Goal: Task Accomplishment & Management: Use online tool/utility

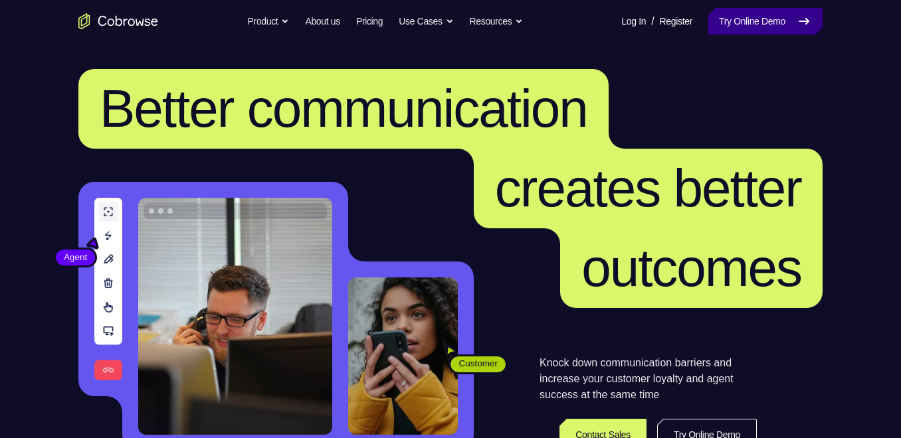
click at [708, 25] on link "Try Online Demo" at bounding box center [765, 21] width 114 height 27
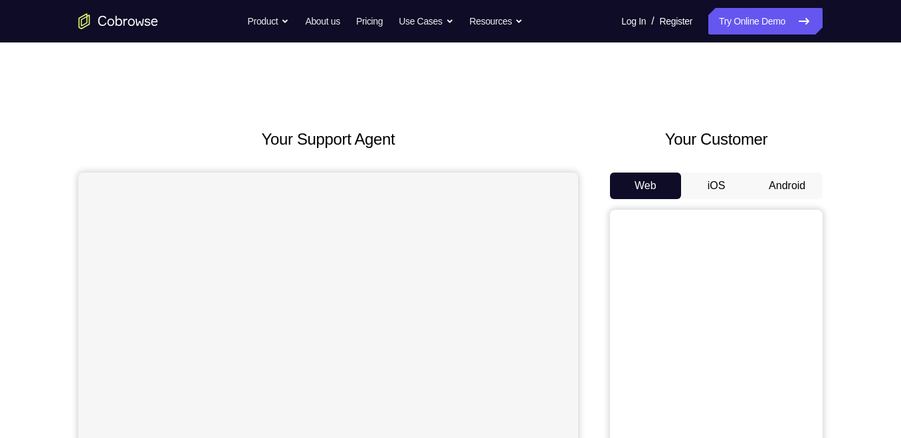
scroll to position [96, 0]
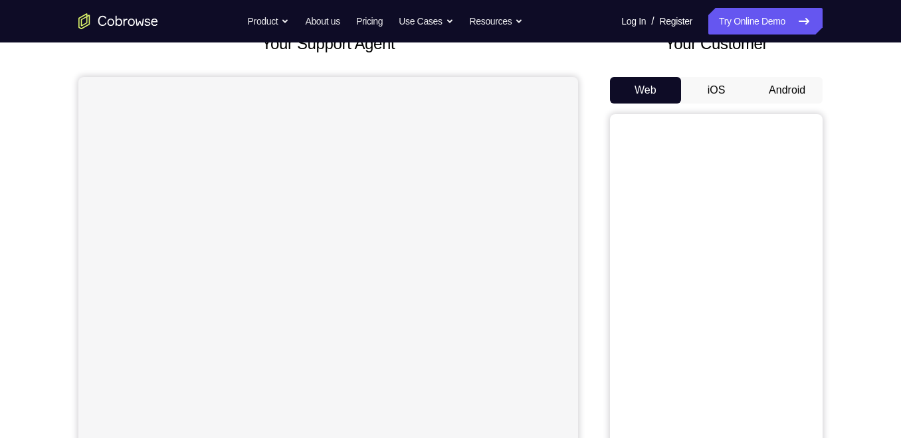
click at [795, 85] on button "Android" at bounding box center [786, 90] width 71 height 27
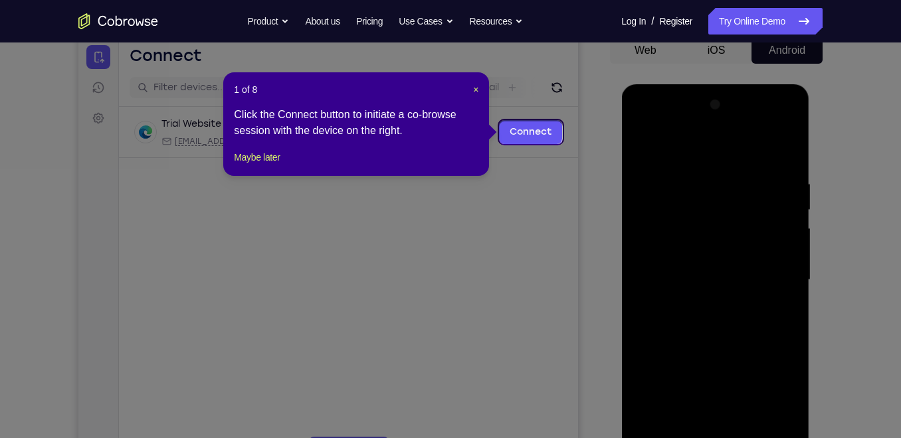
scroll to position [134, 0]
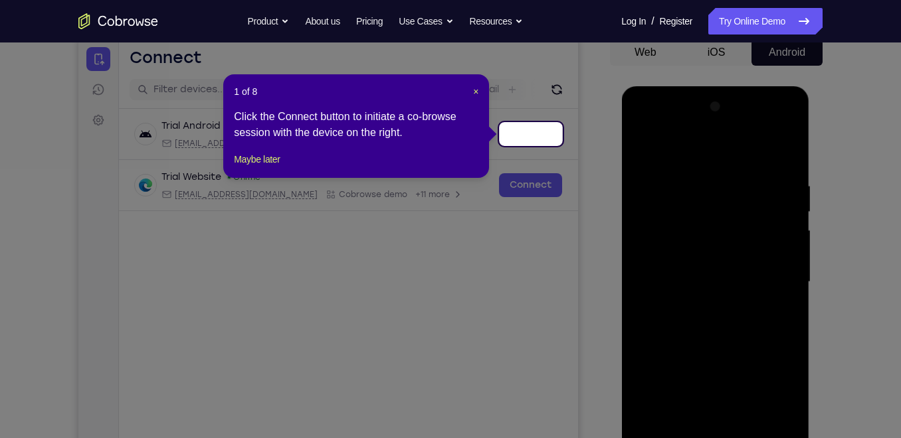
drag, startPoint x: 474, startPoint y: 87, endPoint x: 612, endPoint y: 269, distance: 228.6
click at [475, 90] on span "×" at bounding box center [475, 91] width 5 height 11
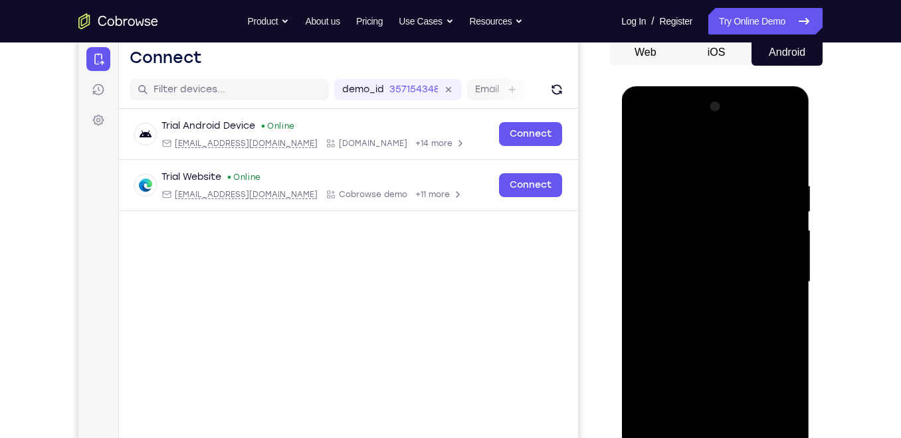
scroll to position [179, 0]
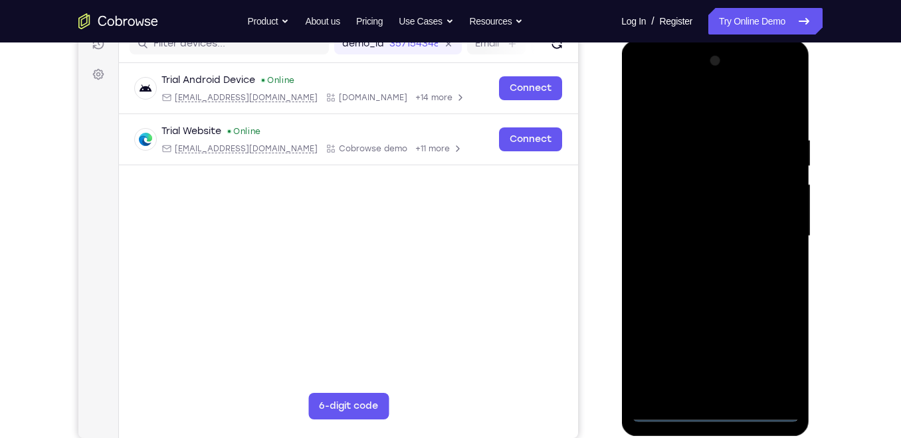
click at [722, 405] on div at bounding box center [714, 236] width 167 height 372
click at [716, 408] on div at bounding box center [714, 236] width 167 height 372
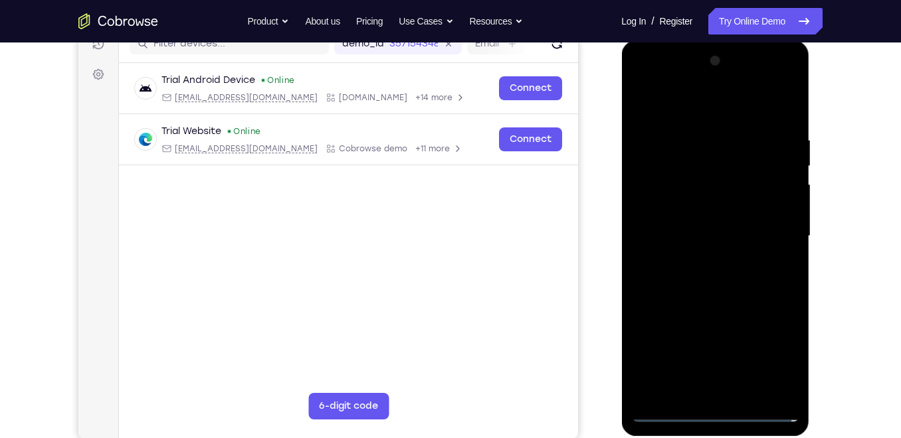
click at [722, 409] on div at bounding box center [714, 236] width 167 height 372
click at [770, 361] on div at bounding box center [714, 236] width 167 height 372
click at [718, 100] on div at bounding box center [714, 236] width 167 height 372
click at [767, 235] on div at bounding box center [714, 236] width 167 height 372
click at [698, 257] on div at bounding box center [714, 236] width 167 height 372
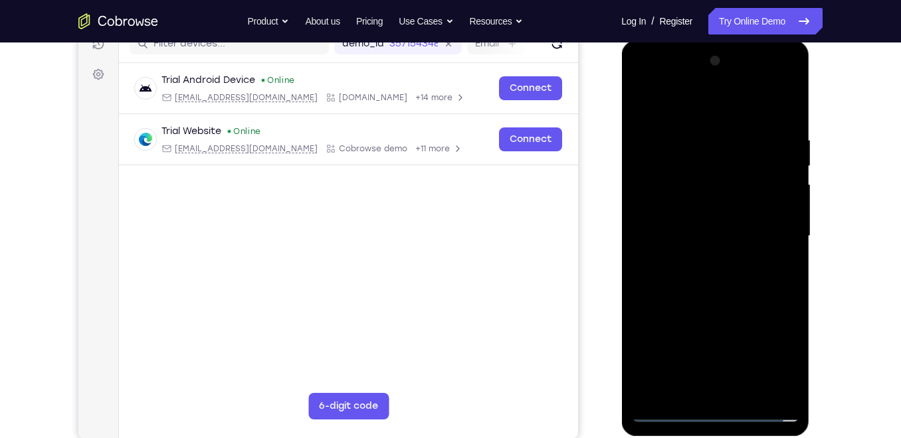
click at [712, 223] on div at bounding box center [714, 236] width 167 height 372
click at [718, 235] on div at bounding box center [714, 236] width 167 height 372
click at [702, 296] on div at bounding box center [714, 236] width 167 height 372
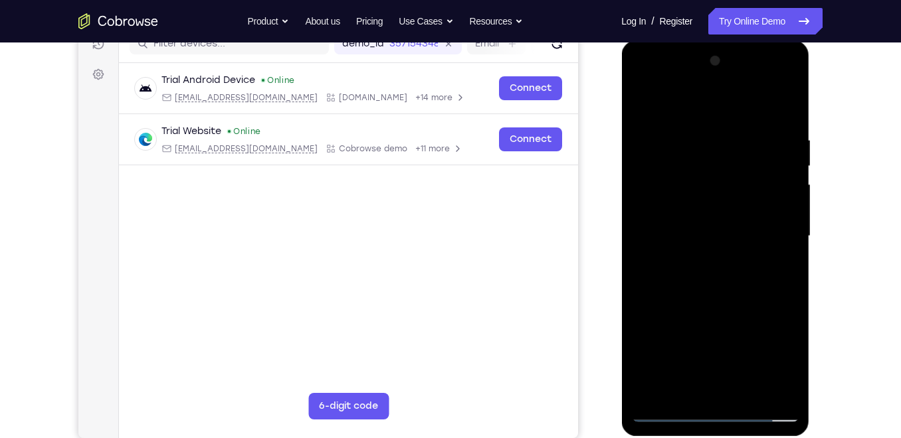
drag, startPoint x: 705, startPoint y: 270, endPoint x: 700, endPoint y: 244, distance: 25.7
click at [700, 244] on div at bounding box center [714, 236] width 167 height 372
click at [696, 229] on div at bounding box center [714, 236] width 167 height 372
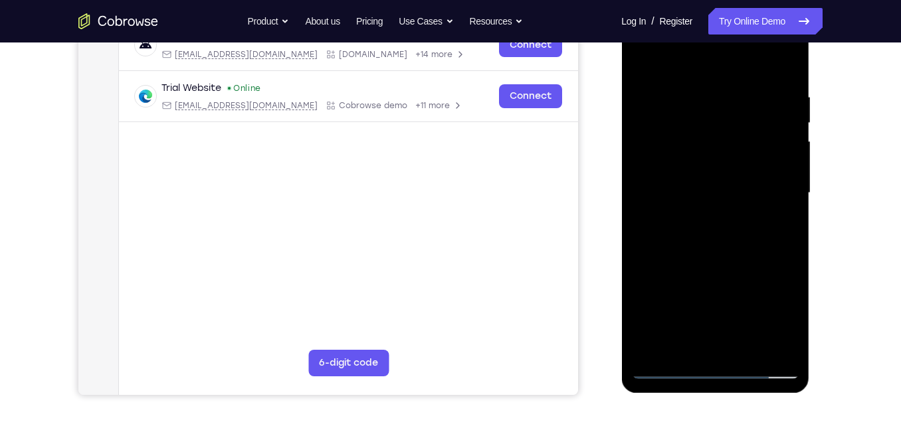
scroll to position [225, 0]
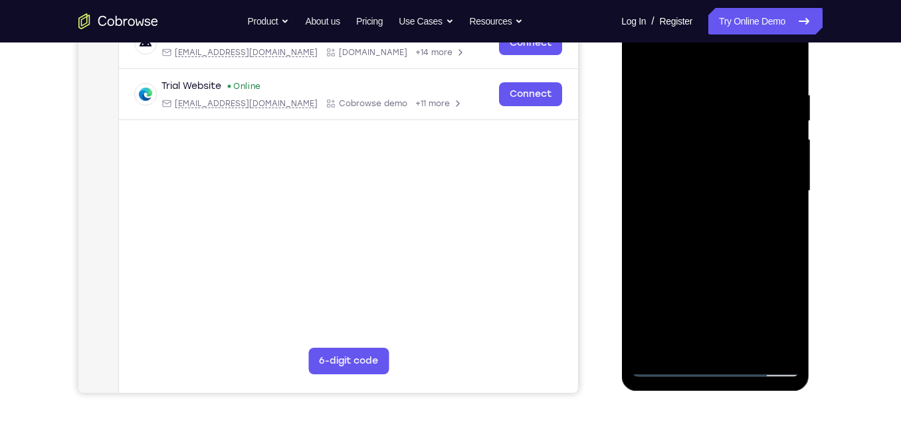
click at [783, 76] on div at bounding box center [714, 191] width 167 height 372
click at [789, 59] on div at bounding box center [714, 191] width 167 height 372
click at [782, 58] on div at bounding box center [714, 191] width 167 height 372
click at [788, 54] on div at bounding box center [714, 191] width 167 height 372
click at [667, 138] on div at bounding box center [714, 191] width 167 height 372
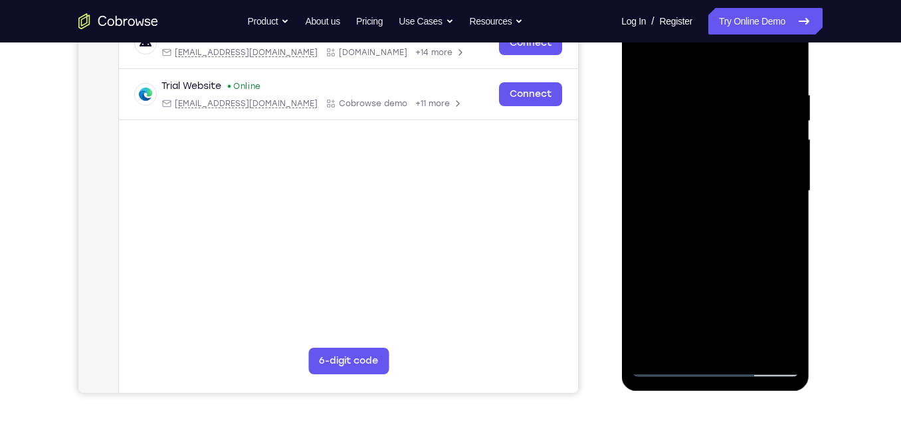
drag, startPoint x: 745, startPoint y: 167, endPoint x: 747, endPoint y: 122, distance: 45.2
click at [747, 122] on div at bounding box center [714, 191] width 167 height 372
click at [715, 173] on div at bounding box center [714, 191] width 167 height 372
drag, startPoint x: 747, startPoint y: 124, endPoint x: 722, endPoint y: 276, distance: 154.2
click at [722, 276] on div at bounding box center [714, 191] width 167 height 372
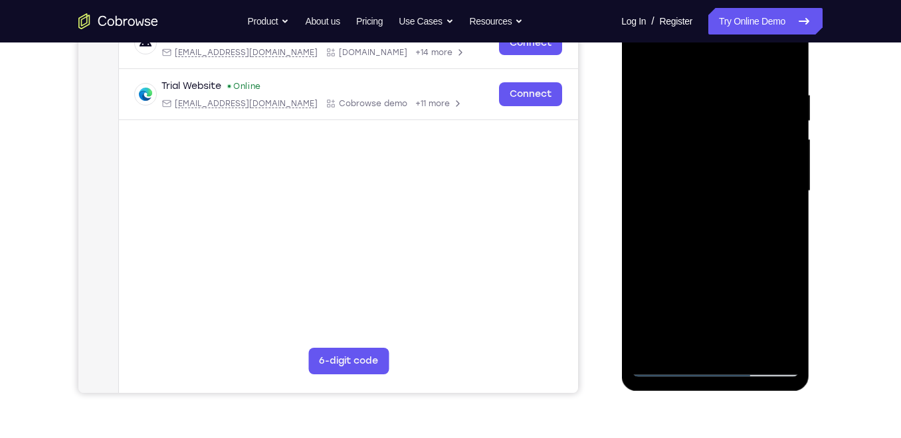
click at [654, 108] on div at bounding box center [714, 191] width 167 height 372
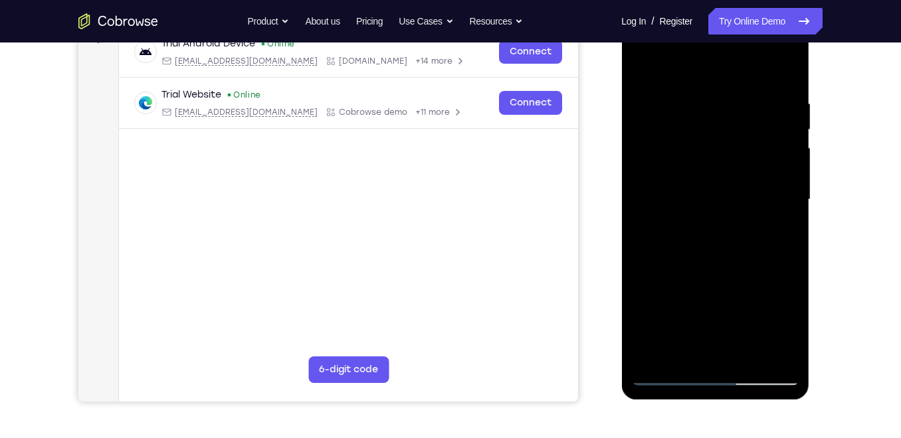
scroll to position [214, 0]
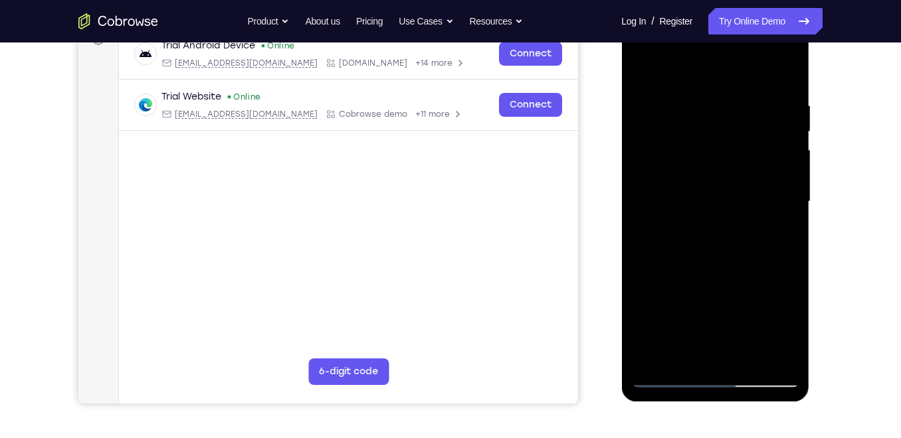
click at [785, 73] on div at bounding box center [714, 202] width 167 height 372
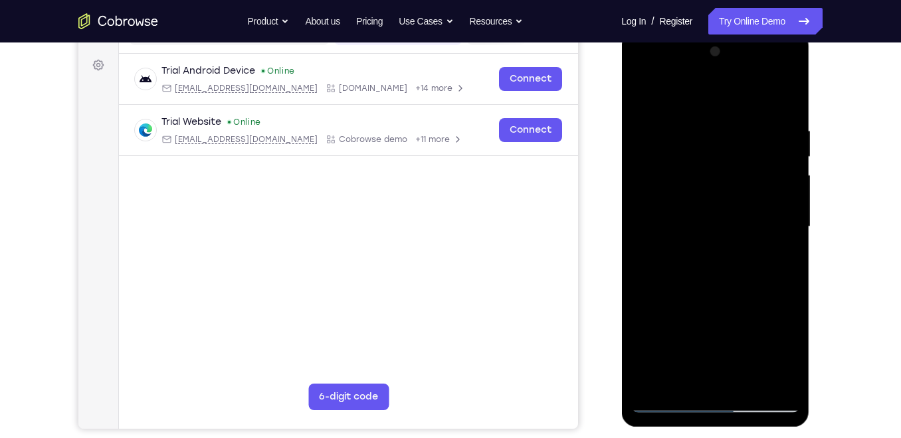
scroll to position [188, 0]
click at [643, 97] on div at bounding box center [714, 228] width 167 height 372
click at [641, 95] on div at bounding box center [714, 228] width 167 height 372
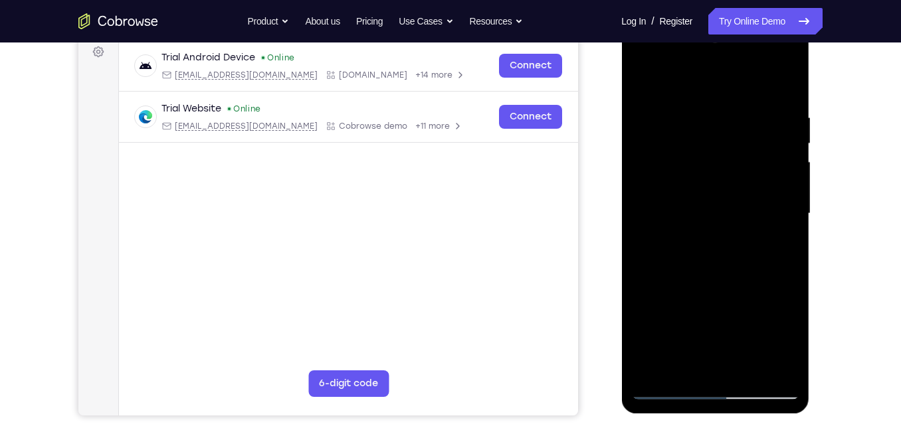
click at [686, 212] on div at bounding box center [714, 214] width 167 height 372
click at [674, 256] on div at bounding box center [714, 214] width 167 height 372
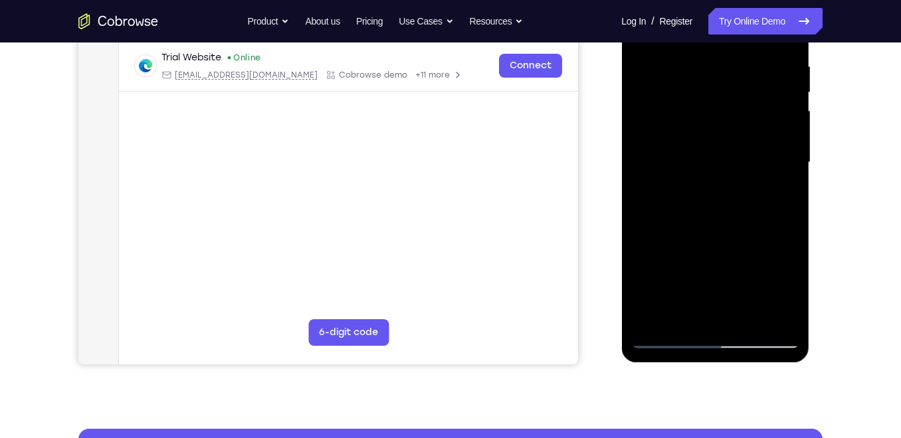
scroll to position [254, 0]
click at [650, 318] on div at bounding box center [714, 162] width 167 height 372
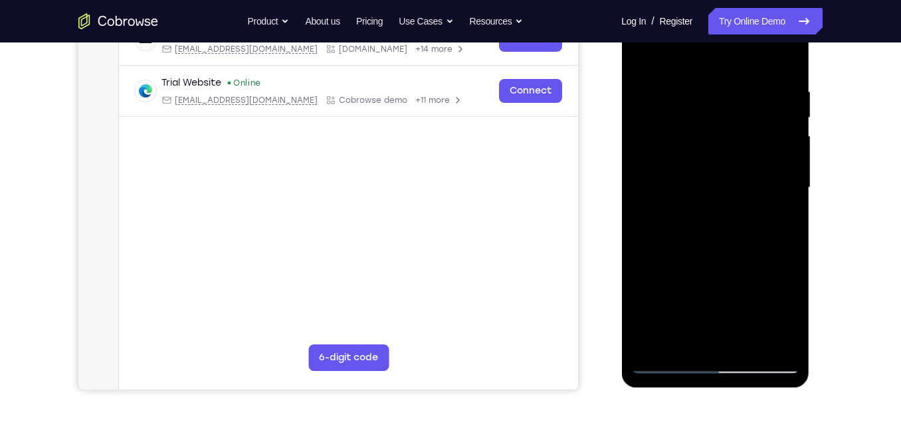
scroll to position [226, 0]
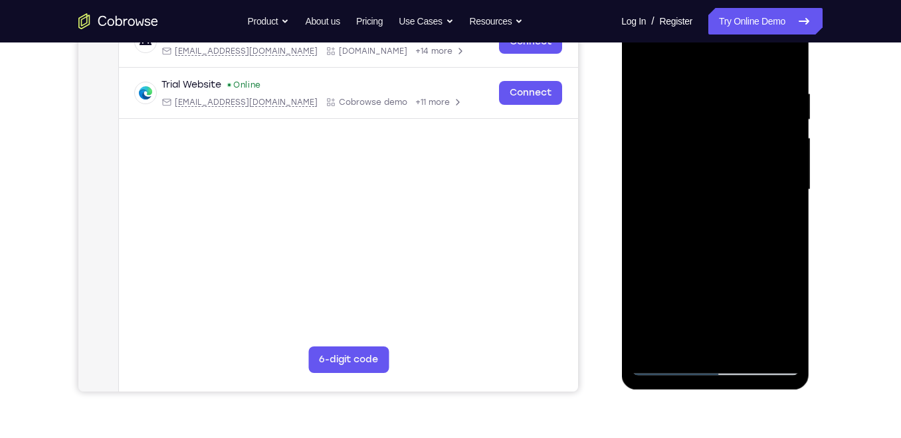
drag, startPoint x: 745, startPoint y: 282, endPoint x: 743, endPoint y: 258, distance: 24.0
click at [743, 258] on div at bounding box center [714, 190] width 167 height 372
click at [739, 92] on div at bounding box center [714, 190] width 167 height 372
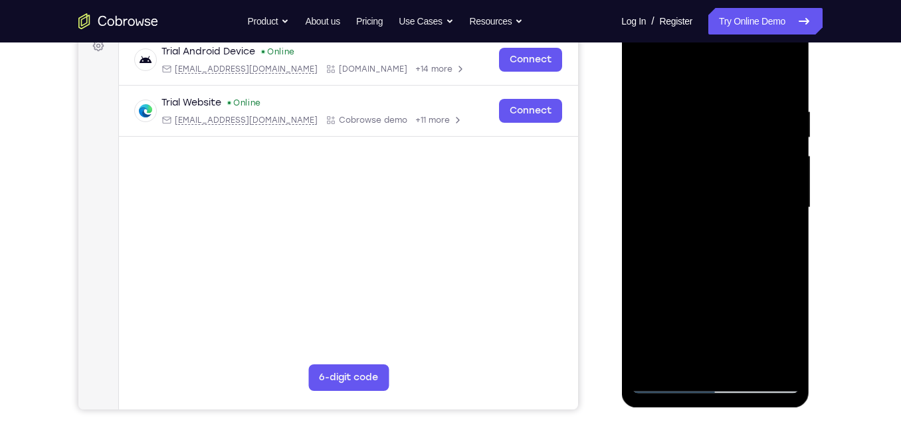
scroll to position [204, 0]
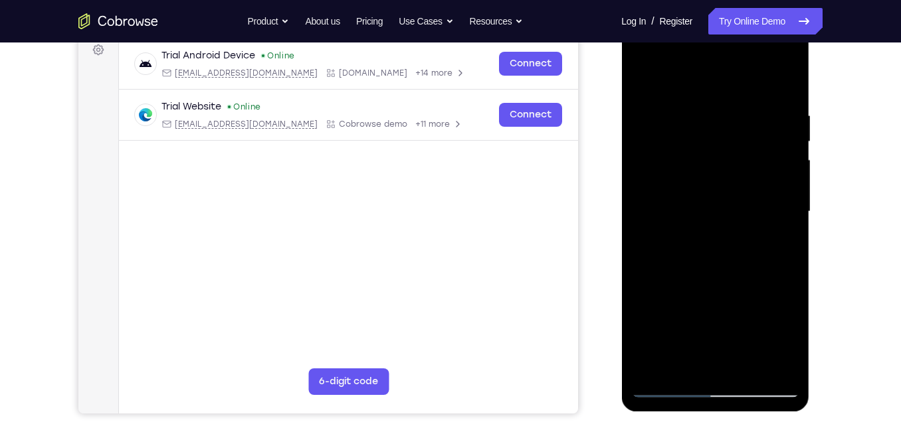
click at [786, 213] on div at bounding box center [714, 212] width 167 height 372
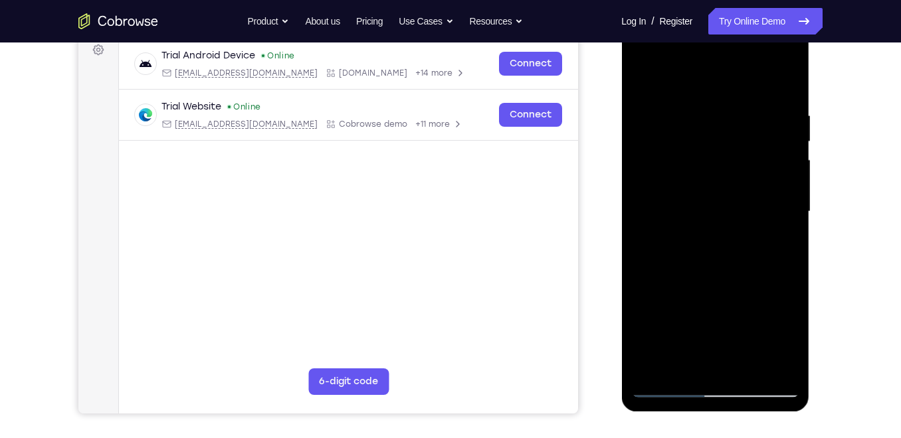
click at [786, 213] on div at bounding box center [714, 212] width 167 height 372
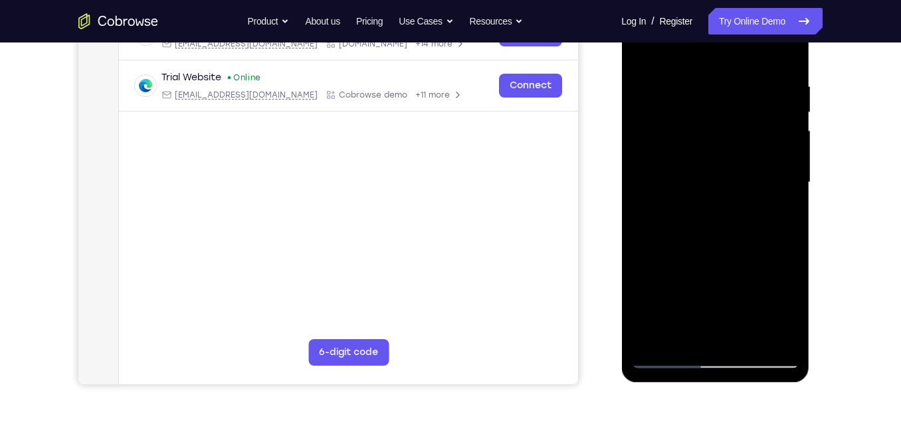
scroll to position [235, 0]
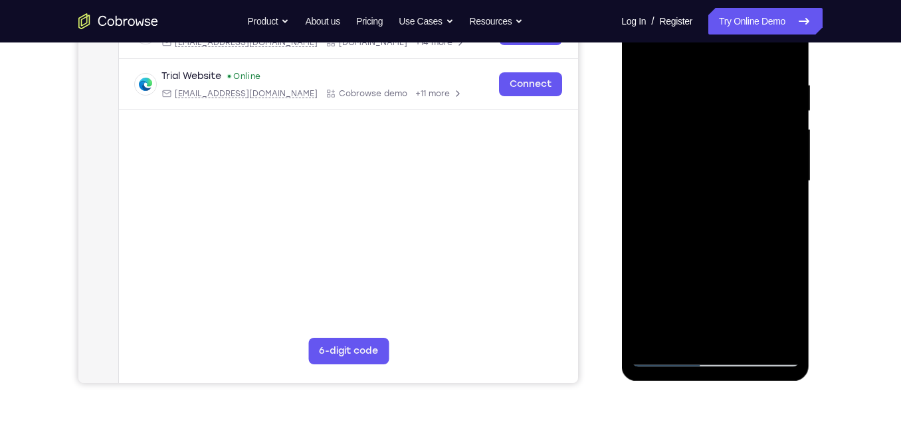
click at [768, 323] on div at bounding box center [714, 181] width 167 height 372
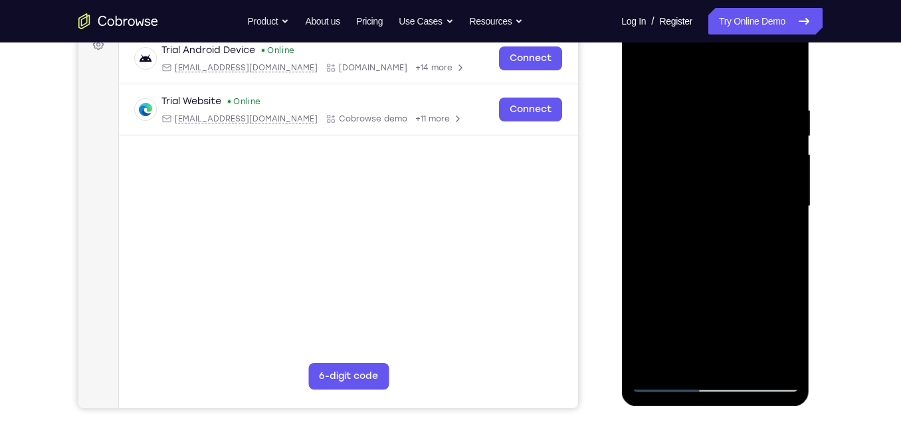
scroll to position [209, 0]
click at [785, 198] on div at bounding box center [714, 207] width 167 height 372
drag, startPoint x: 792, startPoint y: 207, endPoint x: 702, endPoint y: 202, distance: 90.5
click at [702, 202] on div at bounding box center [714, 207] width 167 height 372
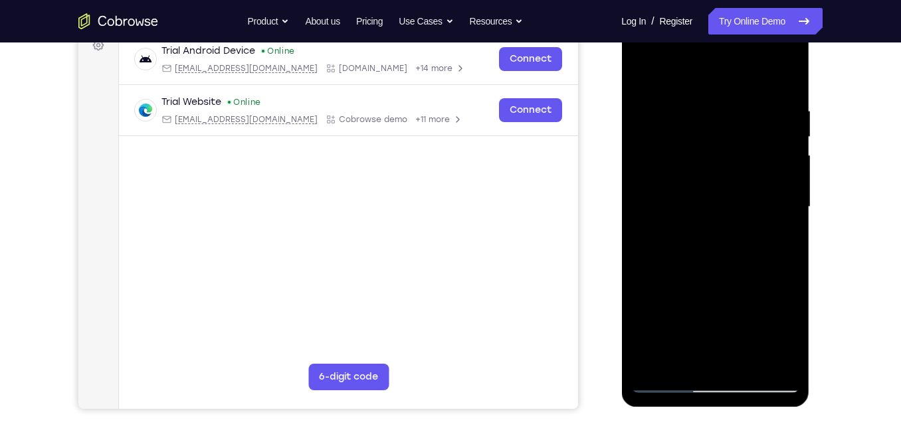
click at [765, 355] on div at bounding box center [714, 207] width 167 height 372
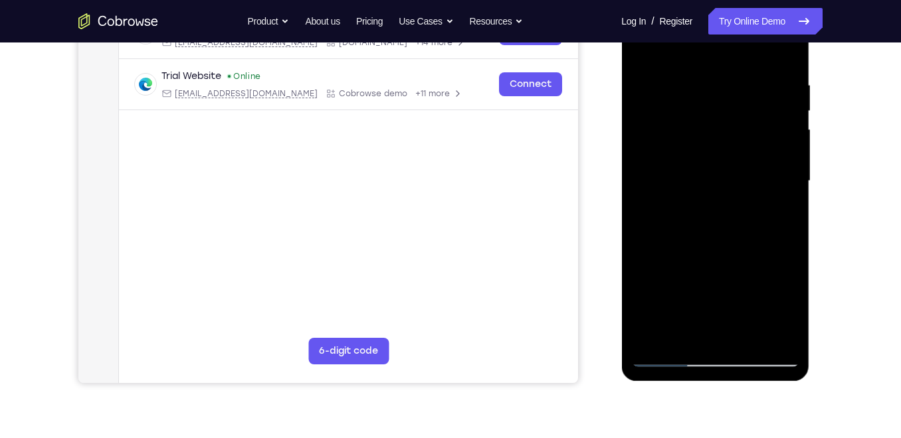
scroll to position [235, 0]
click at [787, 199] on div at bounding box center [714, 181] width 167 height 372
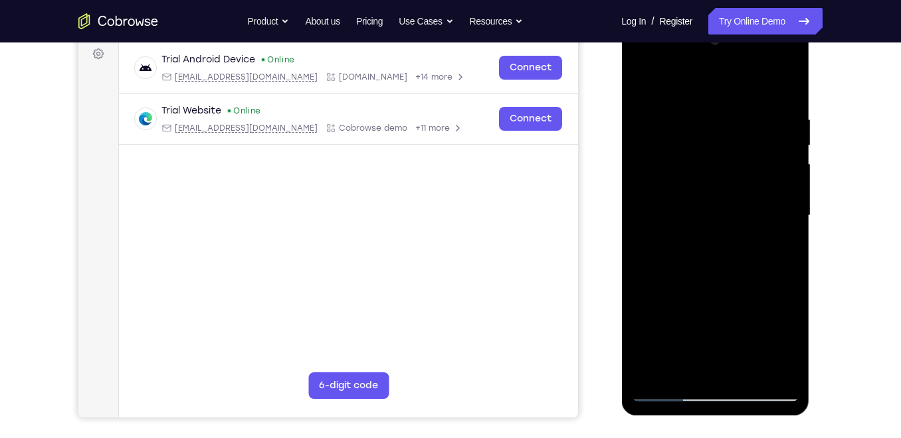
scroll to position [203, 0]
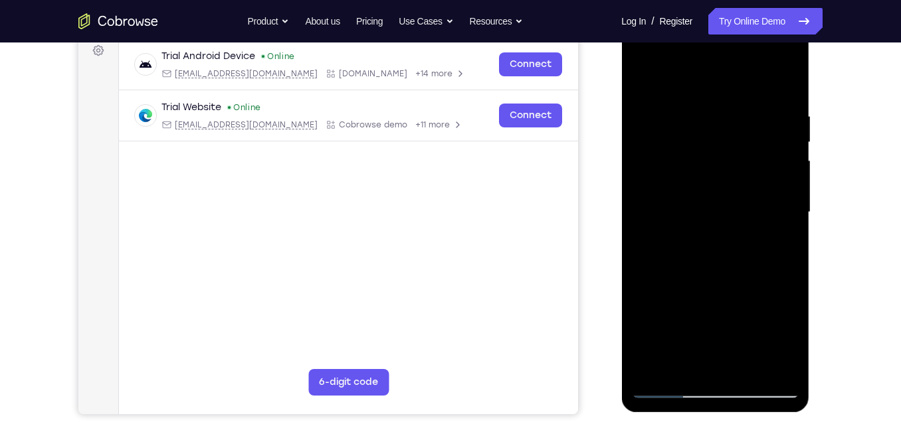
click at [787, 199] on div at bounding box center [714, 213] width 167 height 372
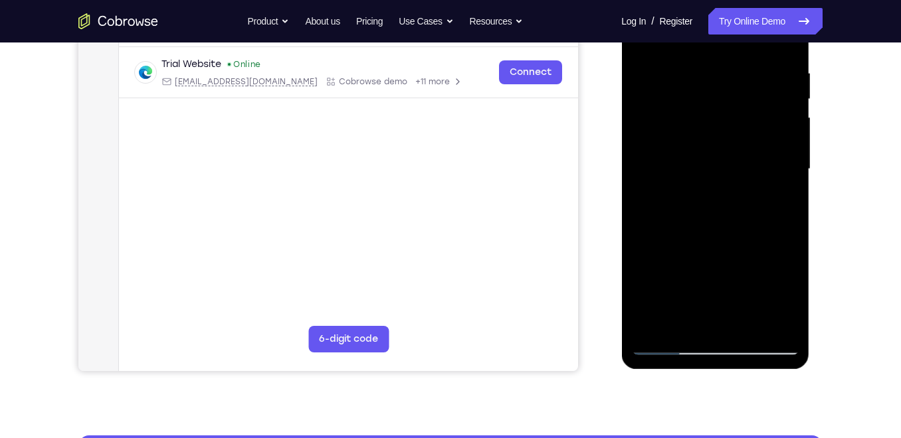
scroll to position [246, 0]
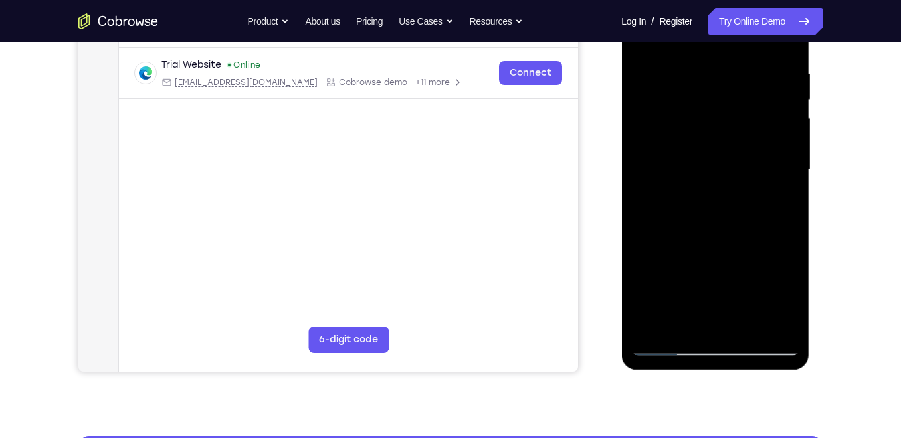
click at [798, 189] on div at bounding box center [714, 170] width 167 height 372
click at [797, 190] on div at bounding box center [714, 170] width 167 height 372
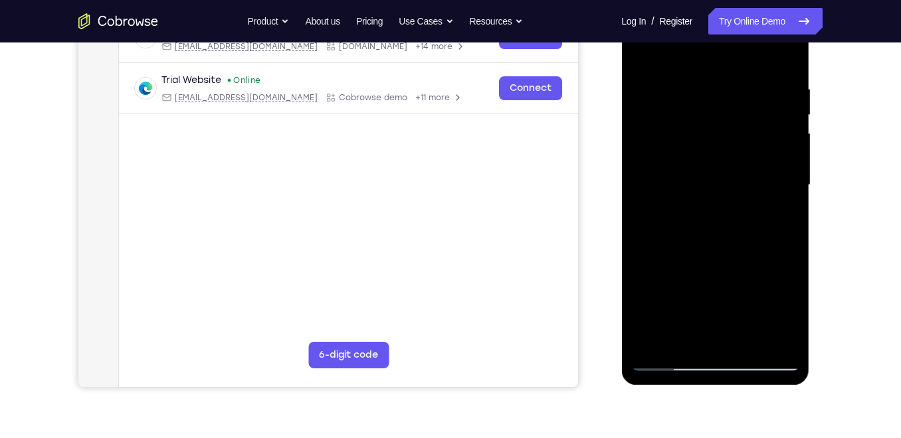
scroll to position [229, 0]
click at [798, 189] on div at bounding box center [714, 187] width 167 height 372
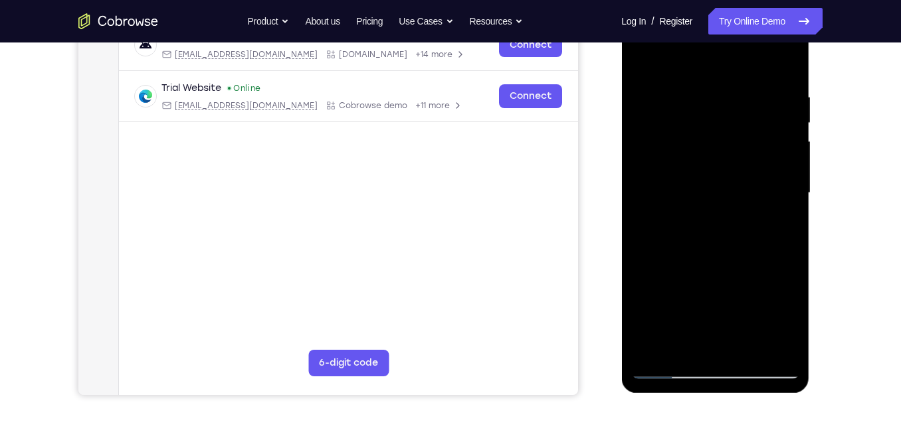
scroll to position [222, 0]
click at [798, 189] on div at bounding box center [714, 194] width 167 height 372
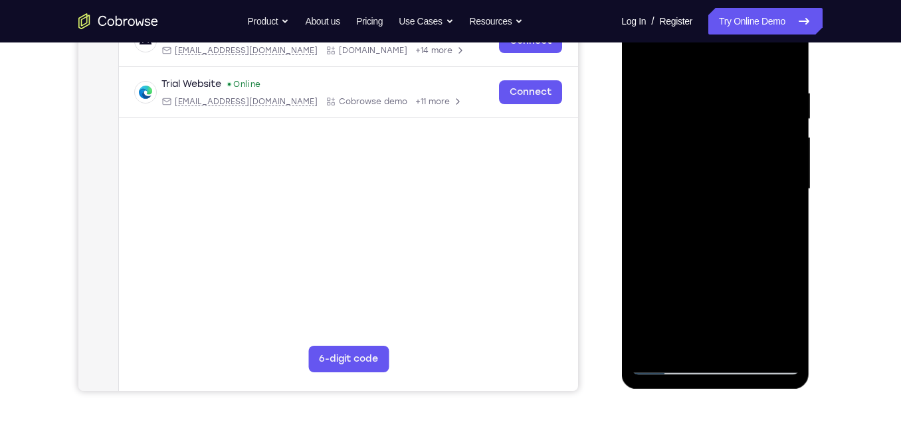
scroll to position [227, 0]
click at [792, 189] on div at bounding box center [714, 189] width 167 height 372
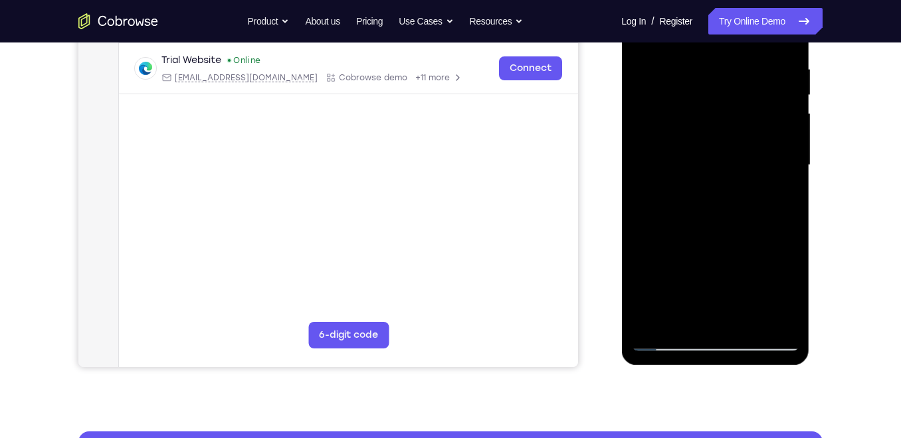
scroll to position [229, 0]
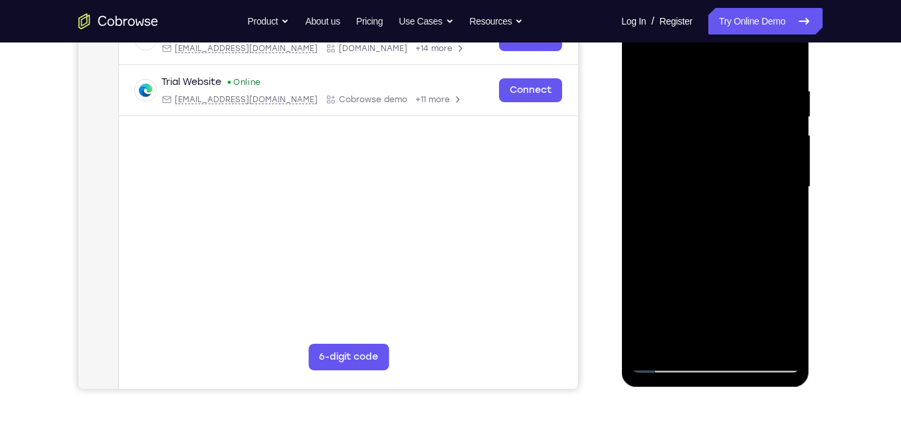
click at [791, 189] on div at bounding box center [714, 187] width 167 height 372
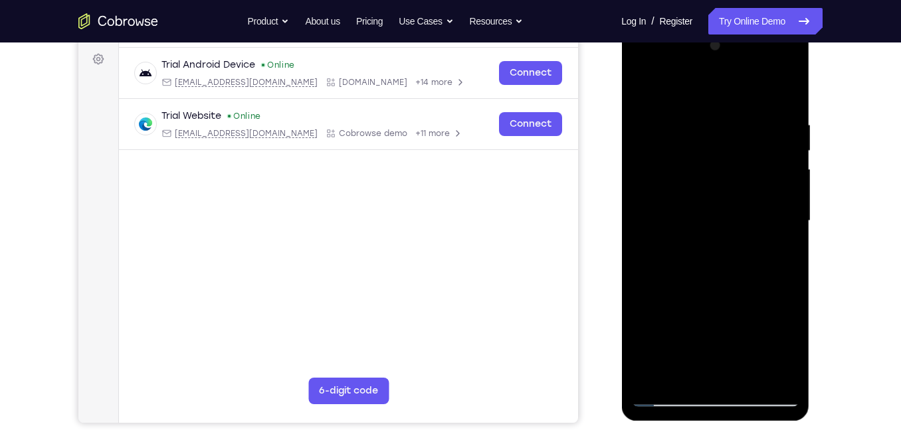
scroll to position [195, 0]
click at [791, 189] on div at bounding box center [714, 221] width 167 height 372
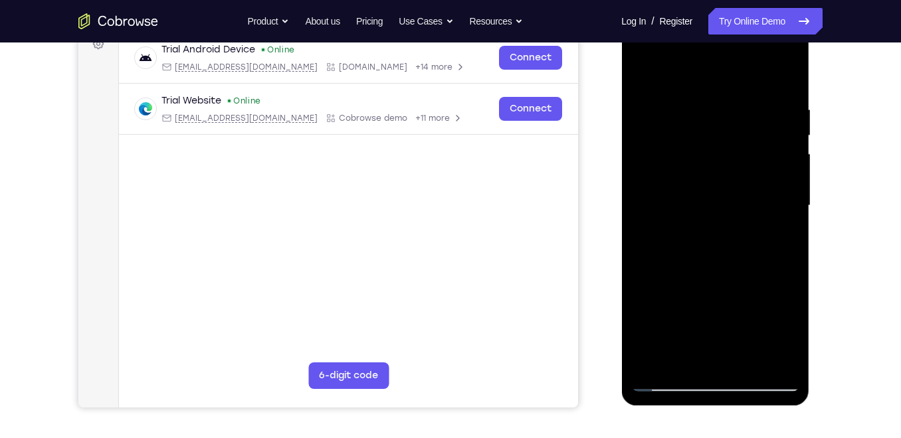
scroll to position [209, 0]
click at [791, 190] on div at bounding box center [714, 207] width 167 height 372
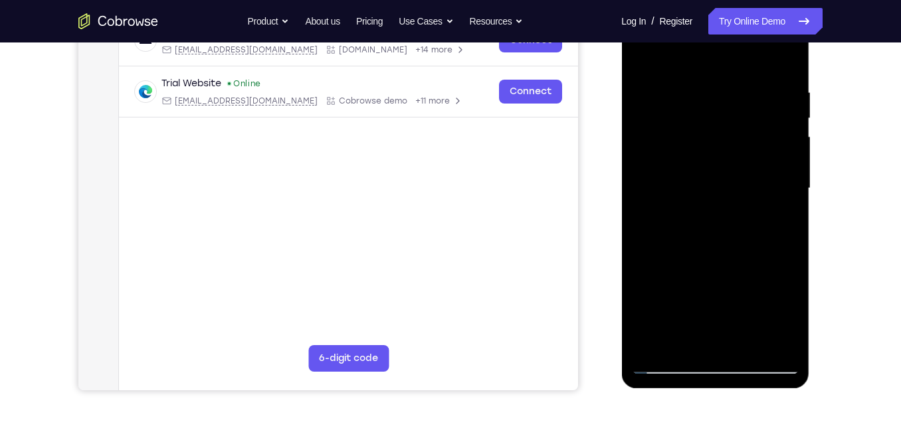
scroll to position [227, 0]
click at [792, 190] on div at bounding box center [714, 189] width 167 height 372
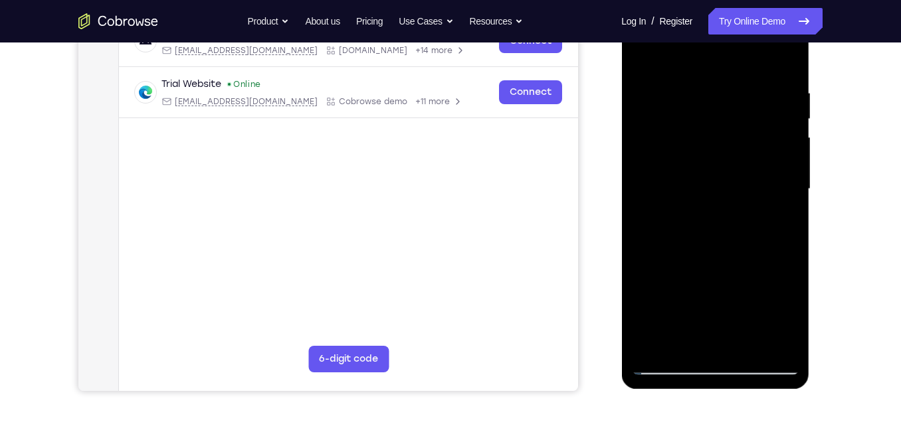
click at [785, 55] on div at bounding box center [714, 189] width 167 height 372
drag, startPoint x: 759, startPoint y: 117, endPoint x: 768, endPoint y: 15, distance: 102.1
click at [768, 15] on div at bounding box center [714, 189] width 167 height 372
drag, startPoint x: 757, startPoint y: 256, endPoint x: 760, endPoint y: 163, distance: 92.4
click at [760, 163] on div at bounding box center [714, 189] width 167 height 372
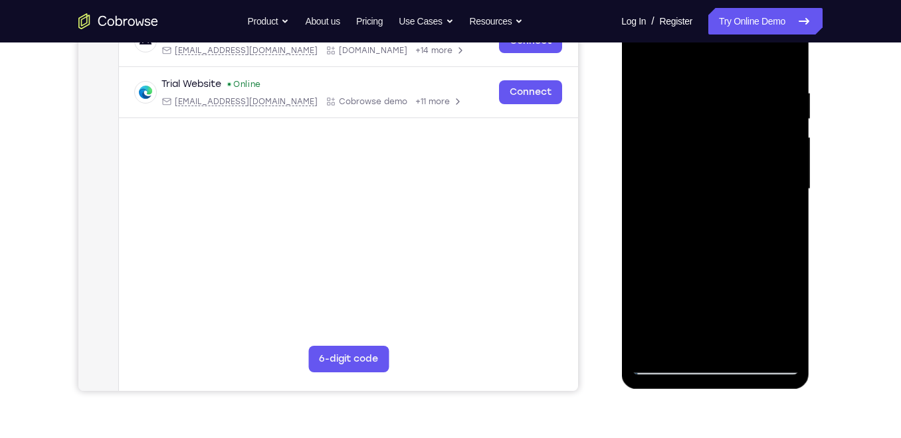
drag, startPoint x: 754, startPoint y: 180, endPoint x: 755, endPoint y: 111, distance: 69.1
click at [755, 111] on div at bounding box center [714, 189] width 167 height 372
drag, startPoint x: 746, startPoint y: 234, endPoint x: 755, endPoint y: 122, distance: 112.7
click at [755, 122] on div at bounding box center [714, 189] width 167 height 372
drag, startPoint x: 742, startPoint y: 251, endPoint x: 754, endPoint y: 153, distance: 99.1
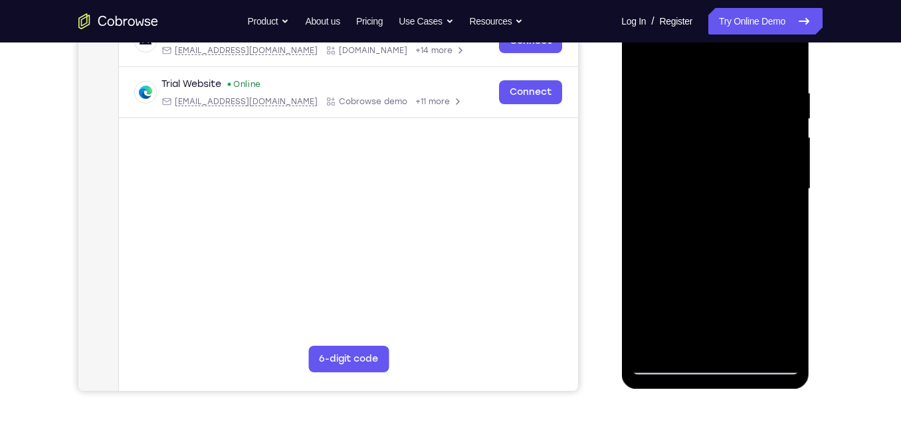
click at [754, 153] on div at bounding box center [714, 189] width 167 height 372
click at [644, 175] on div at bounding box center [714, 189] width 167 height 372
drag, startPoint x: 731, startPoint y: 194, endPoint x: 743, endPoint y: 80, distance: 114.9
click at [743, 80] on div at bounding box center [714, 189] width 167 height 372
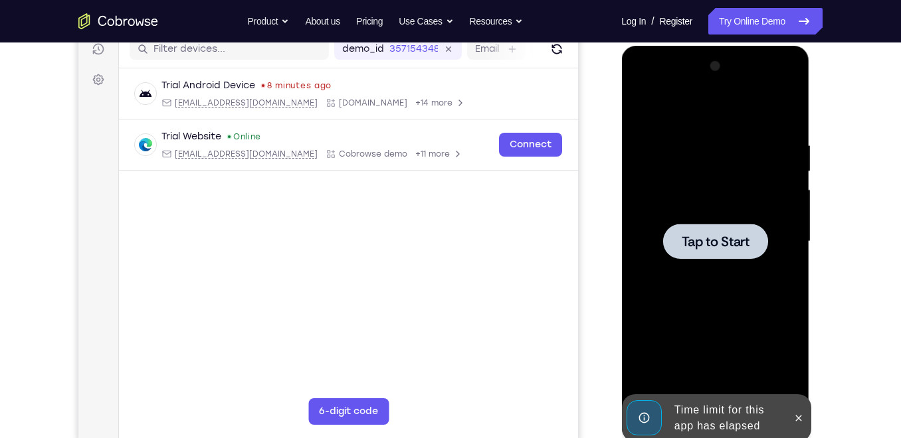
scroll to position [173, 0]
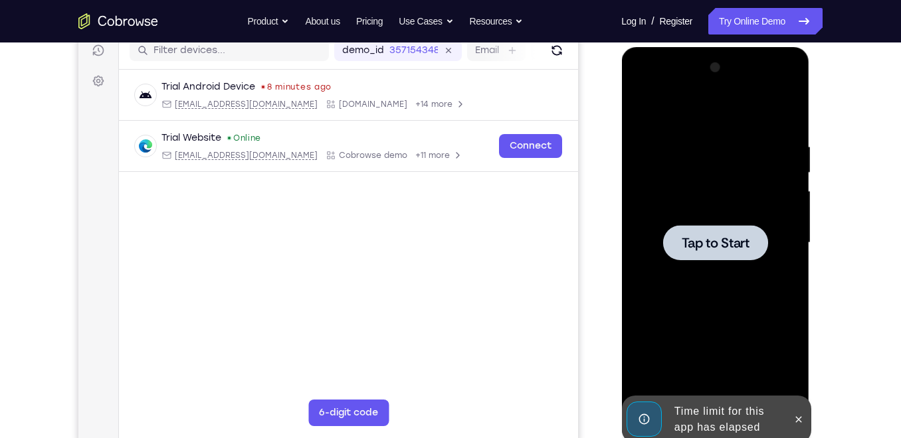
click at [714, 233] on div at bounding box center [714, 242] width 105 height 35
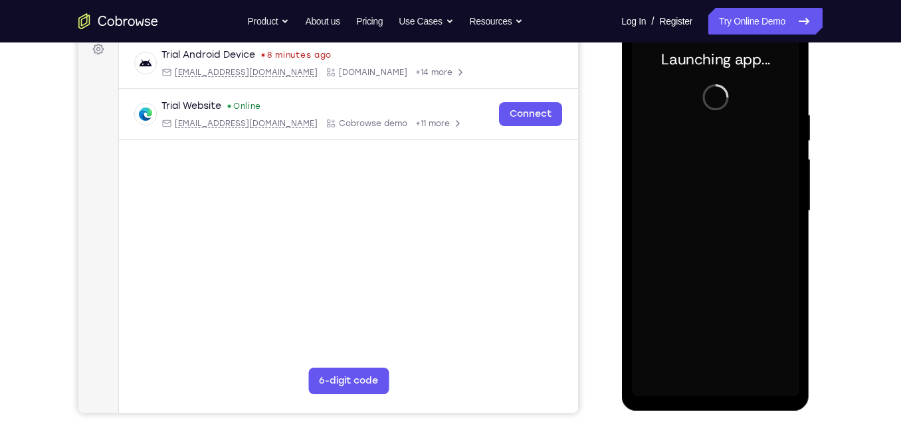
scroll to position [204, 0]
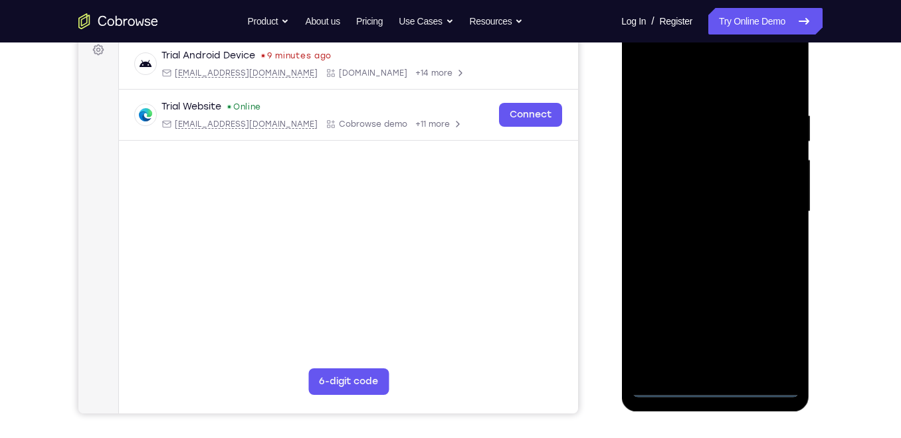
click at [720, 58] on div at bounding box center [714, 212] width 167 height 372
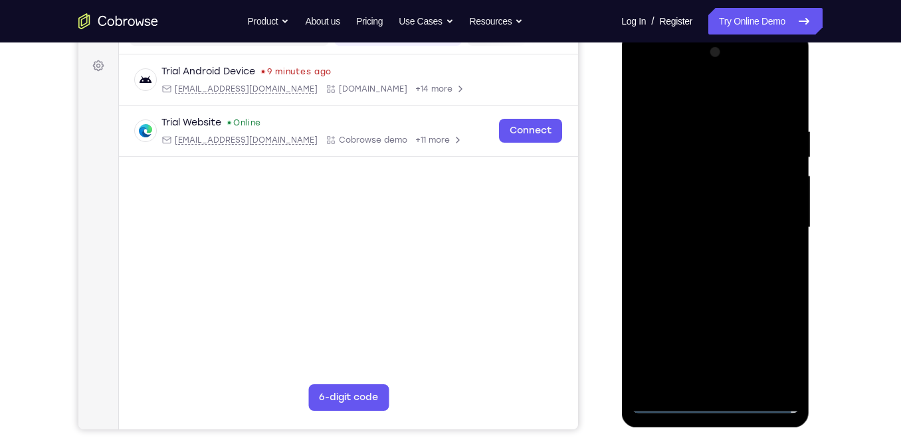
scroll to position [187, 0]
click at [769, 70] on div at bounding box center [714, 229] width 167 height 372
click at [643, 72] on div at bounding box center [714, 229] width 167 height 372
click at [657, 195] on div at bounding box center [714, 229] width 167 height 372
click at [771, 76] on div at bounding box center [714, 229] width 167 height 372
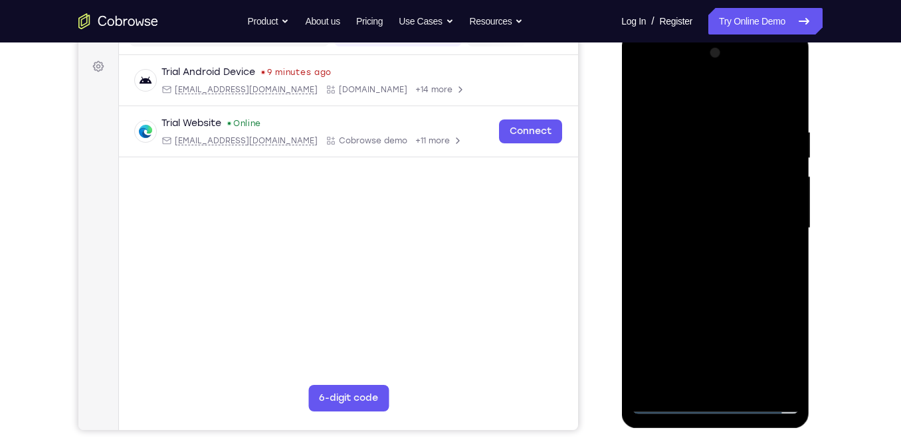
click at [705, 110] on div at bounding box center [714, 229] width 167 height 372
click at [732, 234] on div at bounding box center [714, 229] width 167 height 372
click at [723, 241] on div at bounding box center [714, 229] width 167 height 372
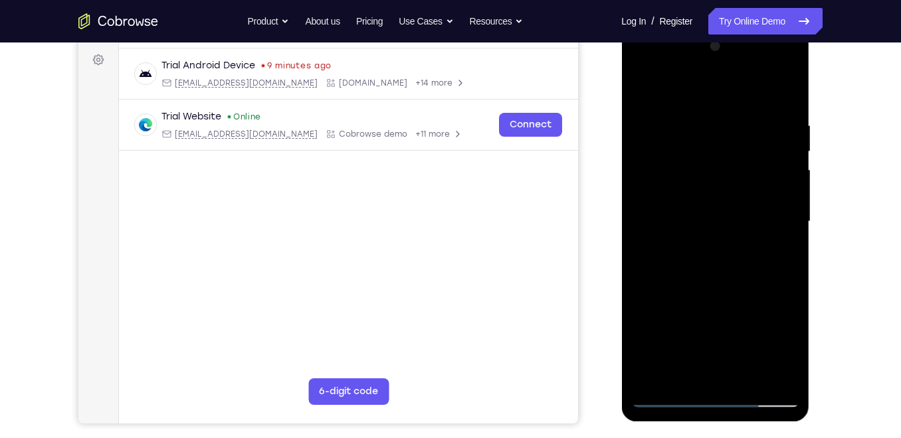
click at [703, 223] on div at bounding box center [714, 222] width 167 height 372
drag, startPoint x: 719, startPoint y: 241, endPoint x: 725, endPoint y: 138, distance: 102.5
click at [725, 138] on div at bounding box center [714, 222] width 167 height 372
click at [715, 243] on div at bounding box center [714, 222] width 167 height 372
click at [839, 193] on div "Your Support Agent Your Customer Web iOS Android Next Steps We’d be happy to gi…" at bounding box center [450, 287] width 850 height 876
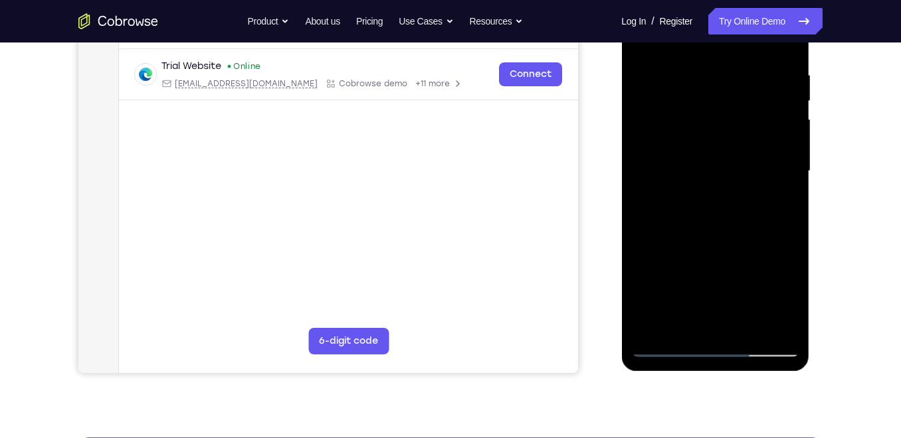
scroll to position [240, 0]
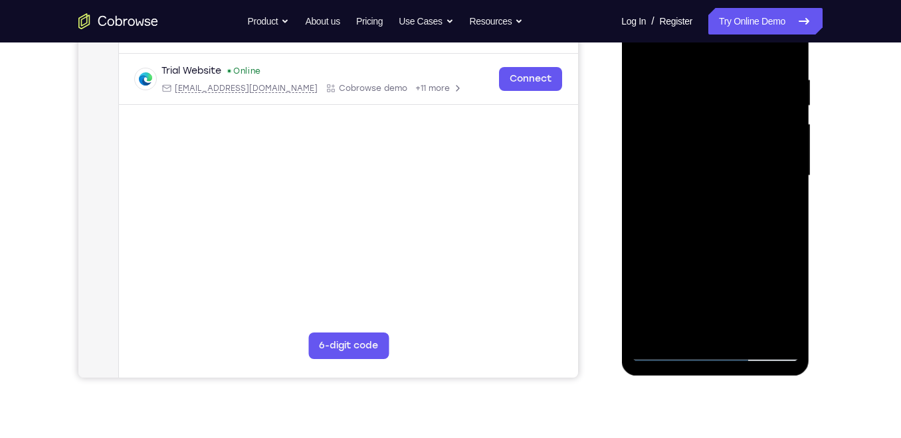
drag, startPoint x: 725, startPoint y: 248, endPoint x: 725, endPoint y: 202, distance: 45.8
click at [725, 202] on div at bounding box center [714, 176] width 167 height 372
click at [668, 209] on div at bounding box center [714, 176] width 167 height 372
drag, startPoint x: 708, startPoint y: 230, endPoint x: 710, endPoint y: 123, distance: 107.0
click at [710, 123] on div at bounding box center [714, 176] width 167 height 372
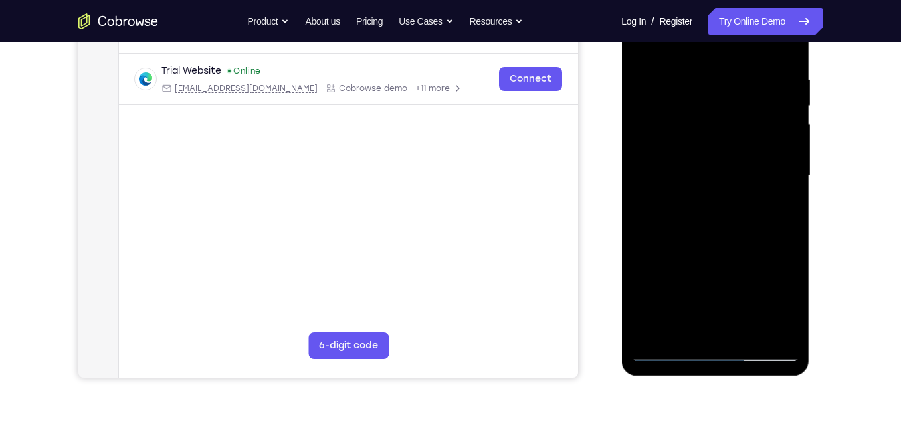
drag, startPoint x: 691, startPoint y: 203, endPoint x: 713, endPoint y: 66, distance: 139.3
click at [713, 66] on div at bounding box center [714, 176] width 167 height 372
drag, startPoint x: 747, startPoint y: 214, endPoint x: 709, endPoint y: 375, distance: 165.8
click at [709, 375] on div at bounding box center [715, 178] width 188 height 396
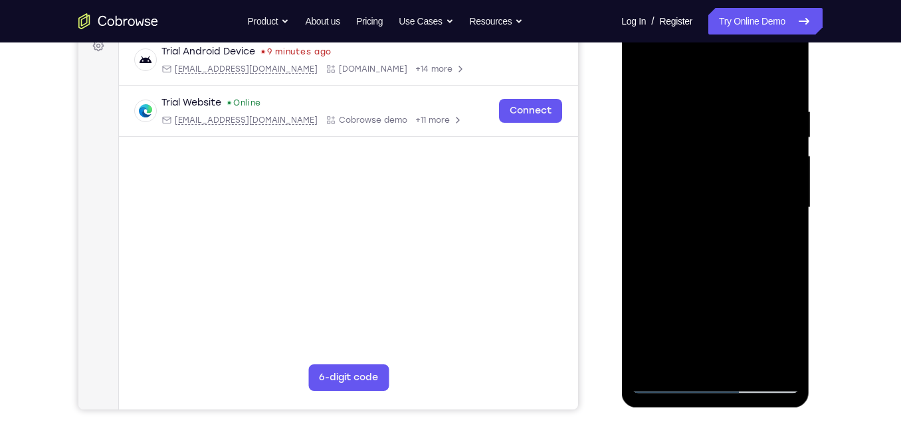
click at [784, 56] on div at bounding box center [714, 208] width 167 height 372
click at [737, 304] on div at bounding box center [714, 208] width 167 height 372
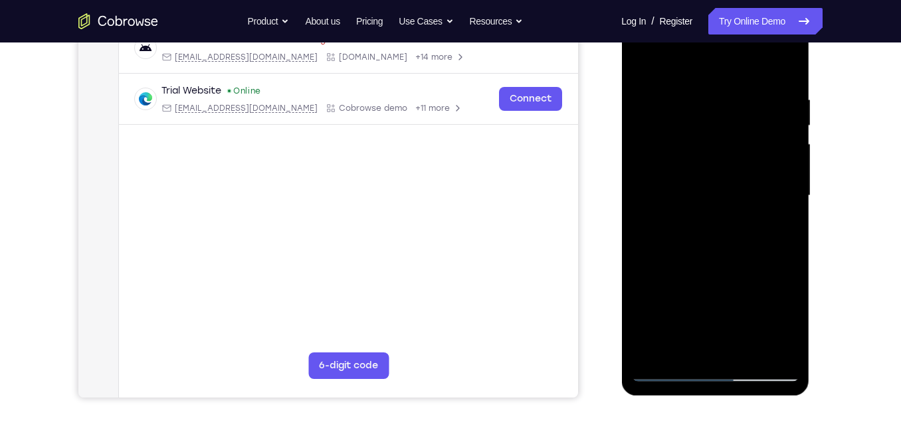
scroll to position [221, 0]
click at [781, 348] on div at bounding box center [714, 195] width 167 height 372
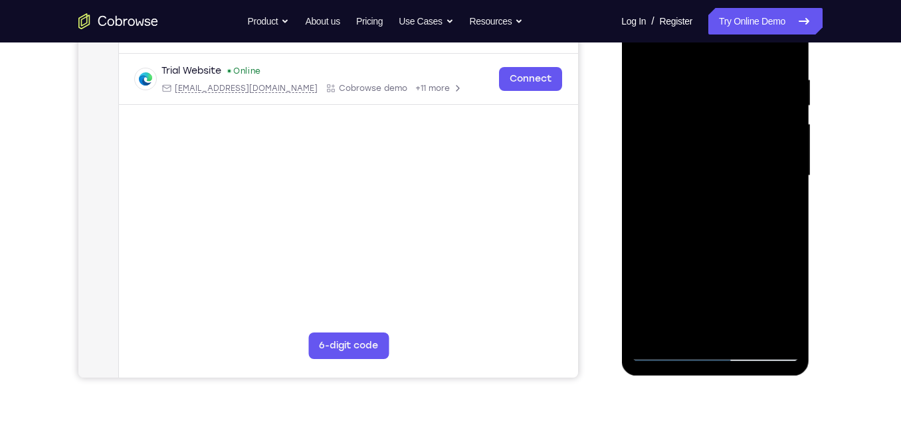
scroll to position [241, 0]
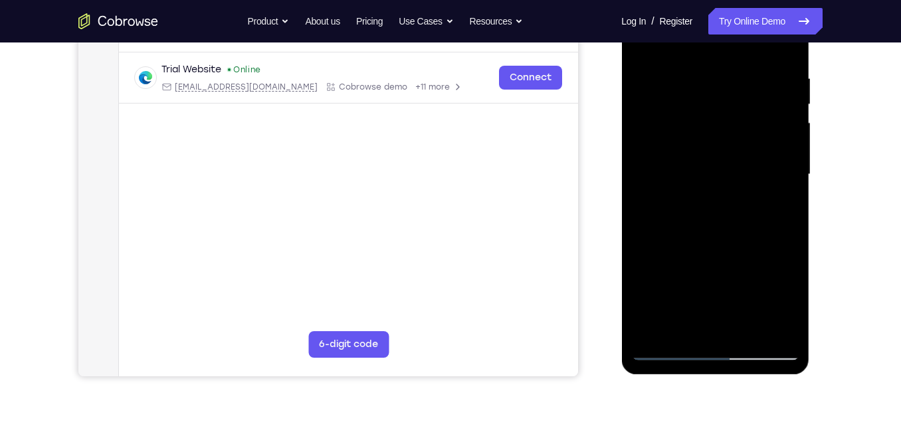
click at [740, 199] on div at bounding box center [714, 175] width 167 height 372
click at [796, 225] on div at bounding box center [714, 175] width 167 height 372
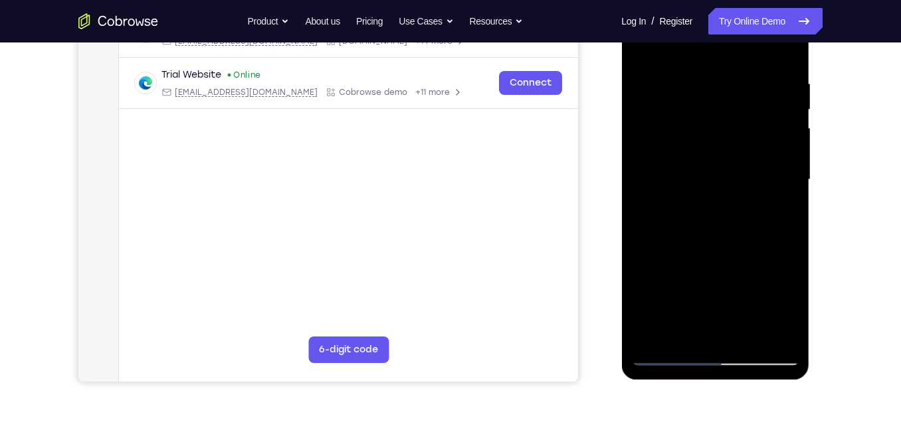
click at [673, 358] on div at bounding box center [714, 180] width 167 height 372
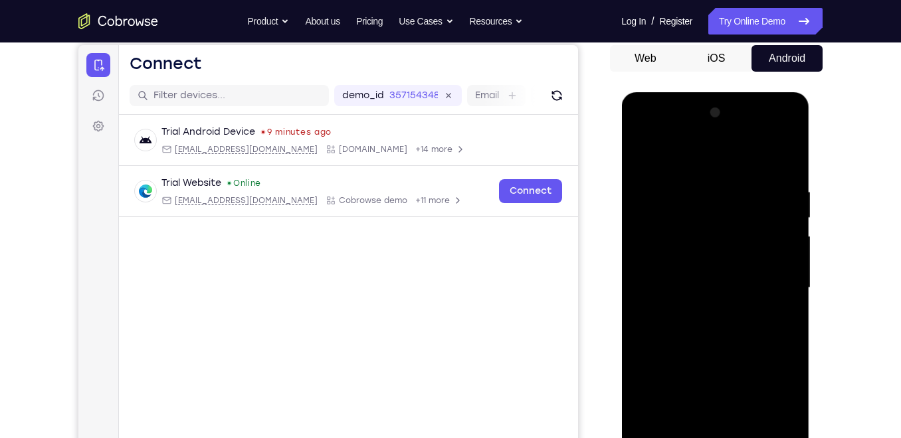
scroll to position [127, 0]
click at [644, 151] on div at bounding box center [714, 289] width 167 height 372
click at [646, 149] on div at bounding box center [714, 289] width 167 height 372
click at [652, 149] on div at bounding box center [714, 289] width 167 height 372
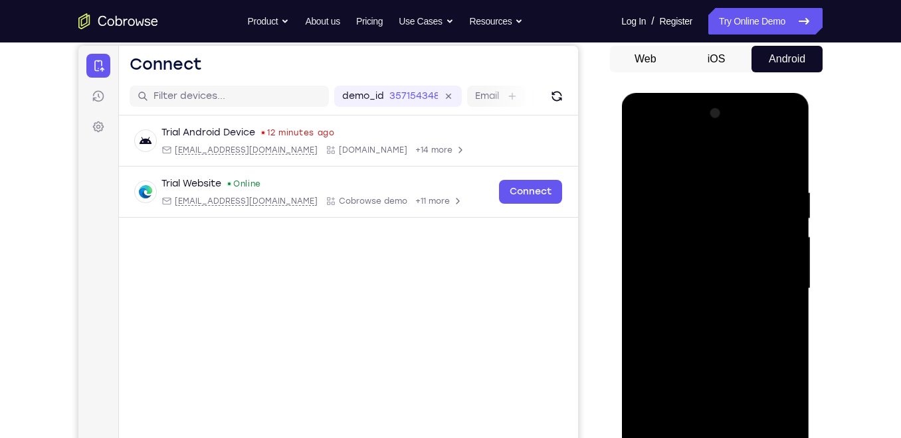
click at [703, 250] on div at bounding box center [714, 289] width 167 height 372
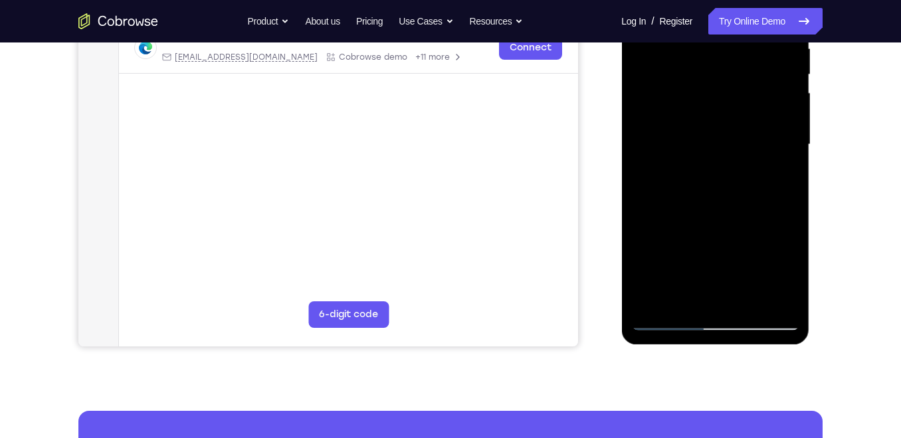
scroll to position [304, 0]
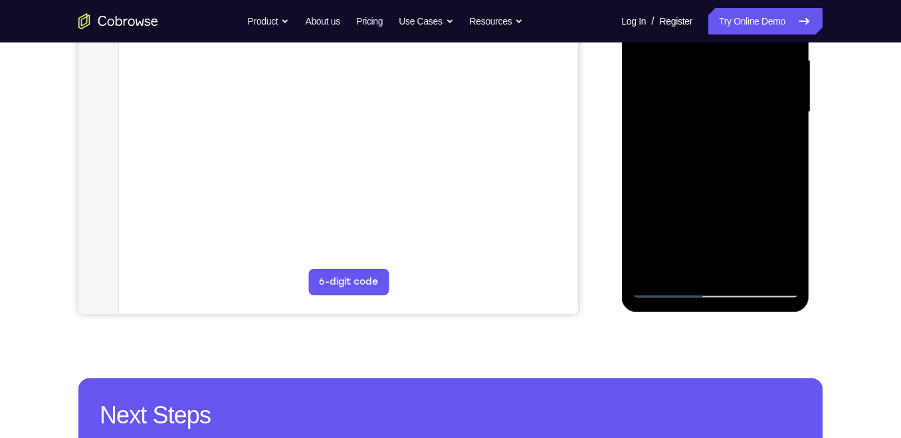
click at [672, 288] on div at bounding box center [714, 112] width 167 height 372
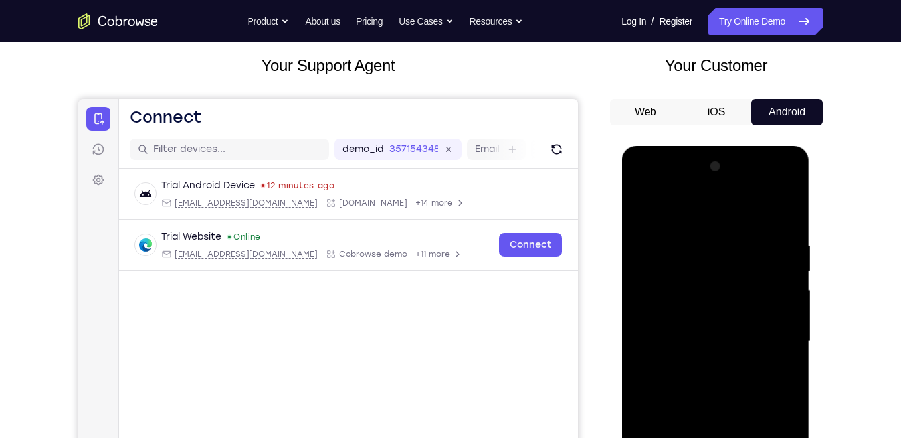
scroll to position [71, 0]
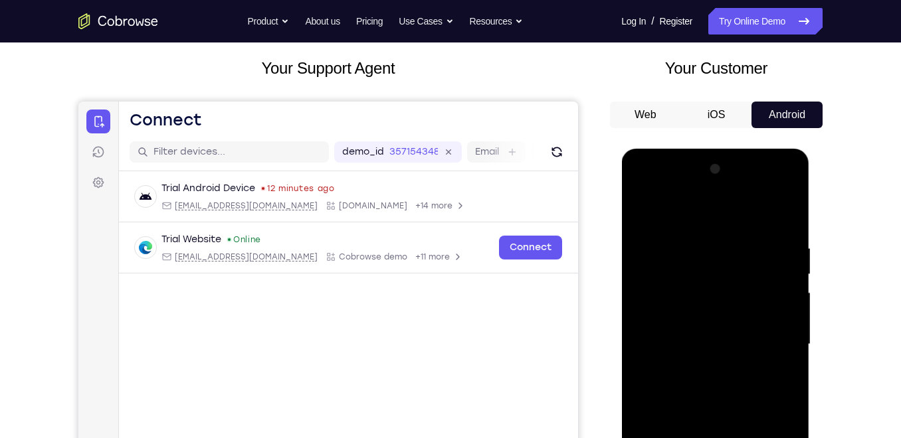
drag, startPoint x: 720, startPoint y: 222, endPoint x: 720, endPoint y: 320, distance: 97.7
click at [720, 320] on div at bounding box center [714, 345] width 167 height 372
click at [724, 221] on div at bounding box center [714, 345] width 167 height 372
drag, startPoint x: 730, startPoint y: 229, endPoint x: 723, endPoint y: 320, distance: 90.7
click at [723, 320] on div at bounding box center [714, 345] width 167 height 372
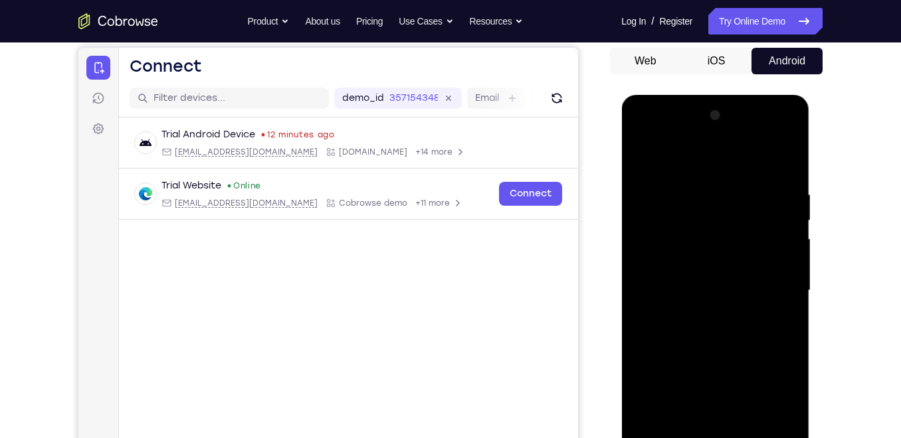
scroll to position [163, 0]
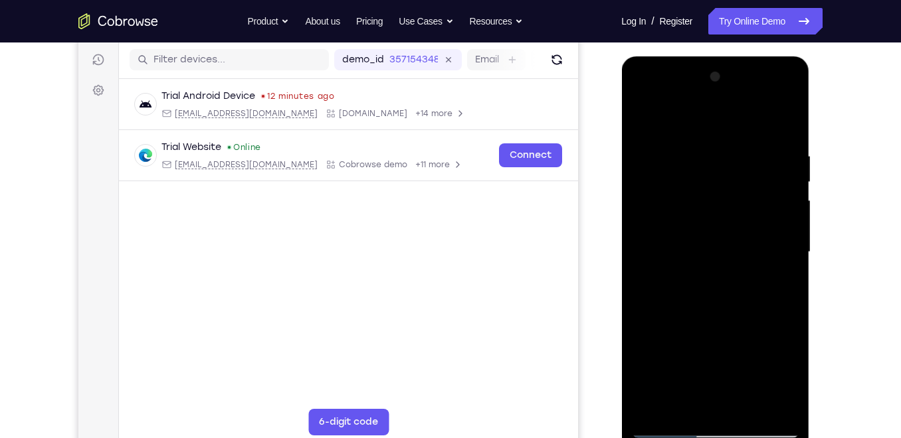
drag, startPoint x: 729, startPoint y: 216, endPoint x: 728, endPoint y: 264, distance: 47.8
click at [728, 264] on div at bounding box center [714, 252] width 167 height 372
drag, startPoint x: 726, startPoint y: 152, endPoint x: 720, endPoint y: 263, distance: 111.1
click at [720, 263] on div at bounding box center [714, 252] width 167 height 372
click at [672, 122] on div at bounding box center [714, 252] width 167 height 372
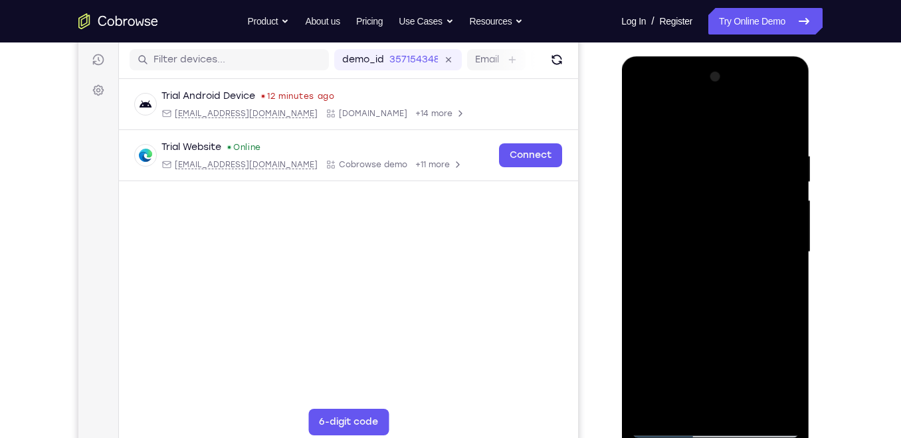
click at [716, 167] on div at bounding box center [714, 252] width 167 height 372
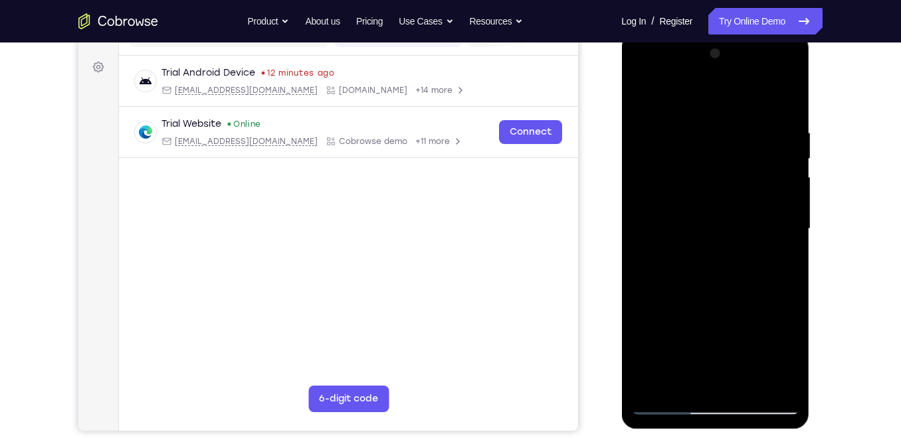
scroll to position [186, 0]
click at [674, 114] on div at bounding box center [714, 230] width 167 height 372
click at [742, 227] on div at bounding box center [714, 230] width 167 height 372
click at [700, 192] on div at bounding box center [714, 230] width 167 height 372
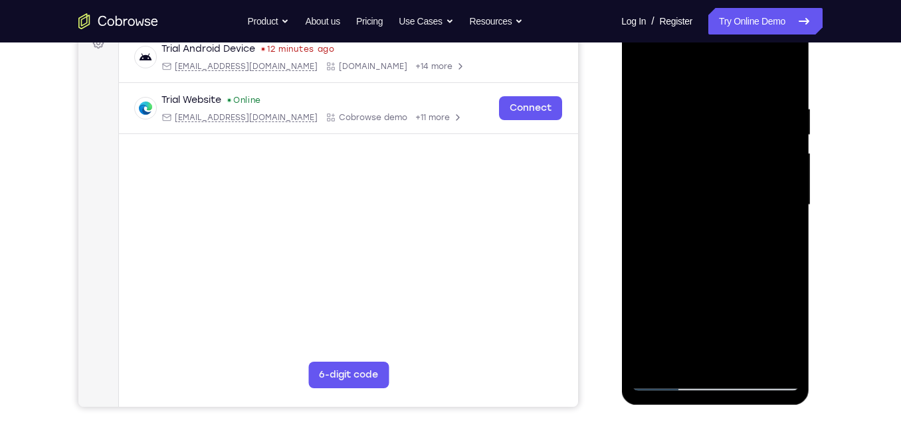
scroll to position [210, 0]
drag, startPoint x: 172, startPoint y: 146, endPoint x: 843, endPoint y: 142, distance: 671.0
click at [843, 142] on div "Your Support Agent Your Customer Web iOS Android Next Steps We’d be happy to gi…" at bounding box center [450, 271] width 850 height 876
drag, startPoint x: 724, startPoint y: 284, endPoint x: 552, endPoint y: 294, distance: 171.7
click at [621, 294] on html "Online web based iOS Simulators and Android Emulators. Run iPhone, iPad, Mobile…" at bounding box center [715, 209] width 189 height 399
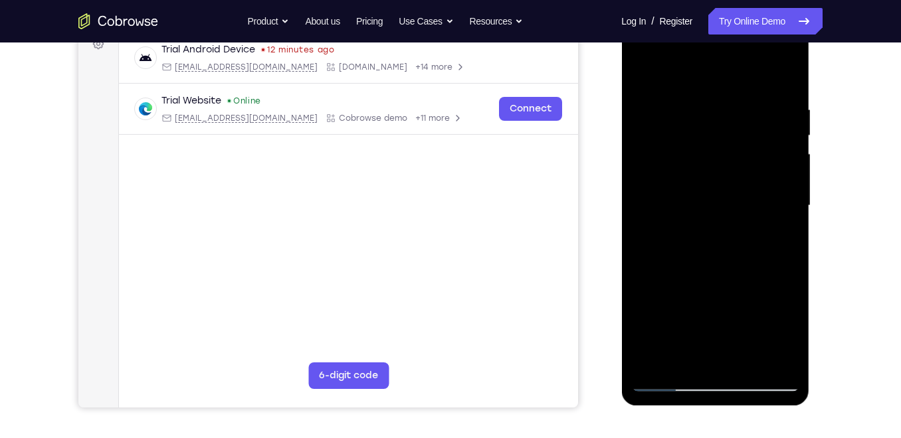
click at [795, 88] on div at bounding box center [714, 206] width 167 height 372
click at [753, 106] on div at bounding box center [714, 206] width 167 height 372
click at [791, 106] on div at bounding box center [714, 206] width 167 height 372
drag, startPoint x: 755, startPoint y: 237, endPoint x: 785, endPoint y: 63, distance: 176.1
click at [785, 63] on div at bounding box center [714, 206] width 167 height 372
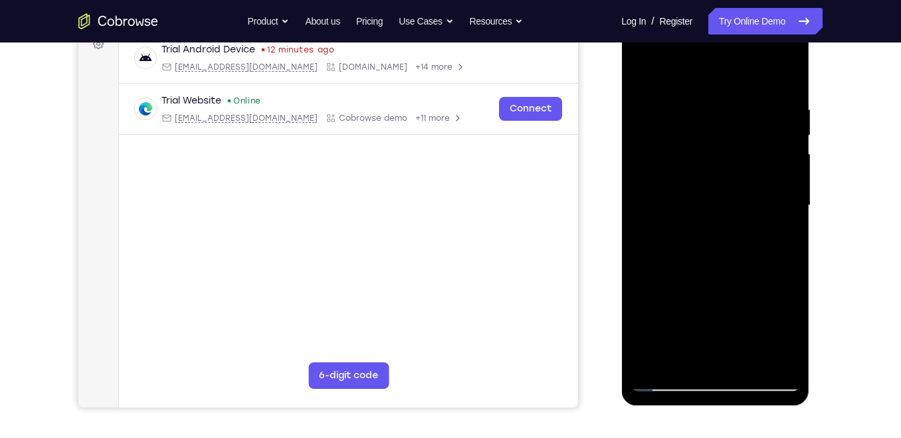
drag, startPoint x: 775, startPoint y: 270, endPoint x: 806, endPoint y: 63, distance: 209.5
click at [806, 63] on div at bounding box center [715, 208] width 188 height 396
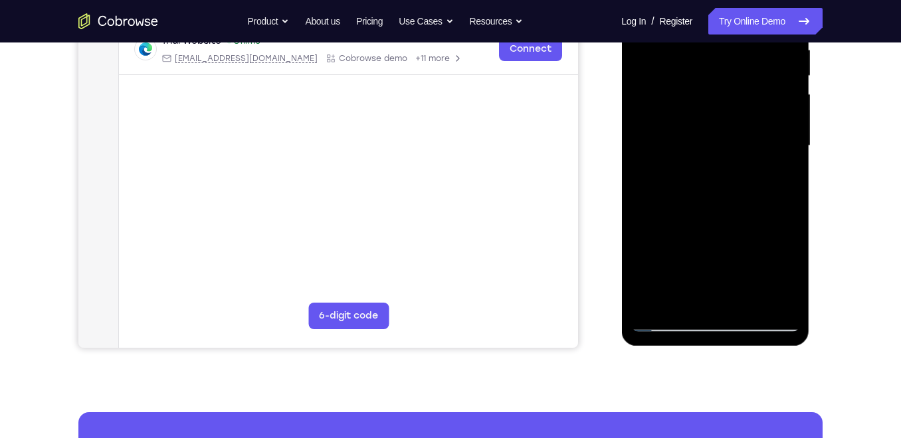
drag, startPoint x: 753, startPoint y: 245, endPoint x: 803, endPoint y: 63, distance: 188.7
click at [803, 63] on div at bounding box center [715, 148] width 188 height 396
drag, startPoint x: 755, startPoint y: 241, endPoint x: 820, endPoint y: 63, distance: 189.0
click at [811, 63] on html "Online web based iOS Simulators and Android Emulators. Run iPhone, iPad, Mobile…" at bounding box center [715, 149] width 189 height 399
drag, startPoint x: 751, startPoint y: 268, endPoint x: 740, endPoint y: 327, distance: 60.2
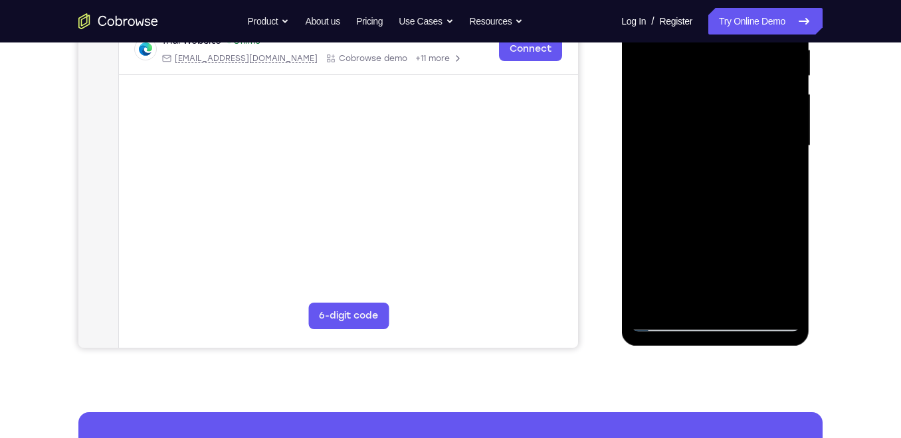
click at [740, 327] on div at bounding box center [714, 146] width 167 height 372
drag, startPoint x: 755, startPoint y: 152, endPoint x: 752, endPoint y: 128, distance: 24.1
click at [752, 128] on div at bounding box center [714, 146] width 167 height 372
drag, startPoint x: 743, startPoint y: 241, endPoint x: 763, endPoint y: 146, distance: 97.7
click at [763, 146] on div at bounding box center [714, 146] width 167 height 372
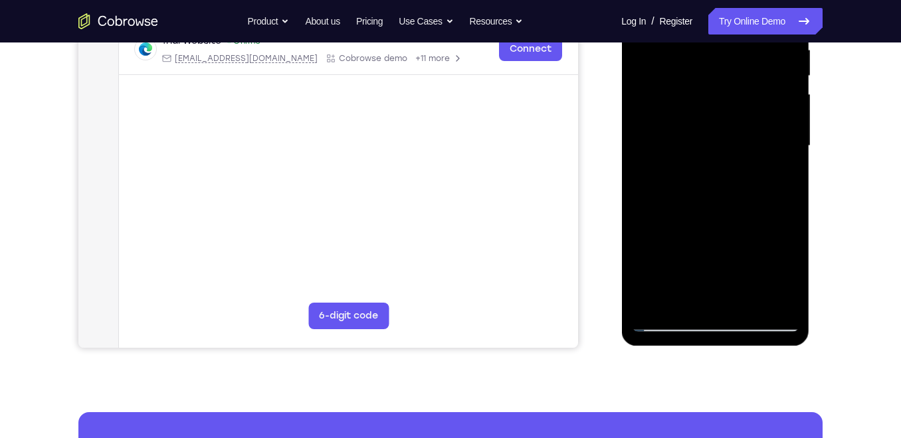
drag, startPoint x: 748, startPoint y: 270, endPoint x: 759, endPoint y: 173, distance: 97.7
click at [759, 173] on div at bounding box center [714, 146] width 167 height 372
drag, startPoint x: 741, startPoint y: 282, endPoint x: 752, endPoint y: 189, distance: 94.4
click at [752, 189] on div at bounding box center [714, 146] width 167 height 372
drag, startPoint x: 742, startPoint y: 286, endPoint x: 755, endPoint y: 205, distance: 82.1
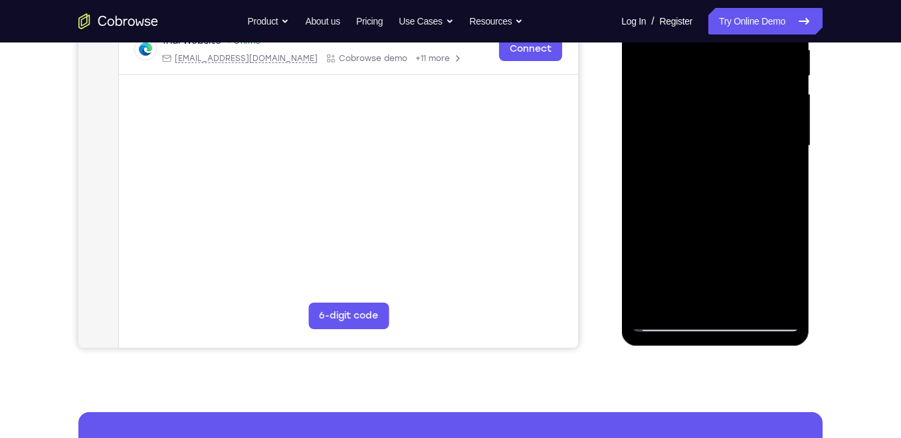
click at [755, 205] on div at bounding box center [714, 146] width 167 height 372
drag, startPoint x: 741, startPoint y: 284, endPoint x: 753, endPoint y: 193, distance: 91.1
click at [753, 193] on div at bounding box center [714, 146] width 167 height 372
drag, startPoint x: 747, startPoint y: 270, endPoint x: 765, endPoint y: 156, distance: 115.8
click at [765, 156] on div at bounding box center [714, 146] width 167 height 372
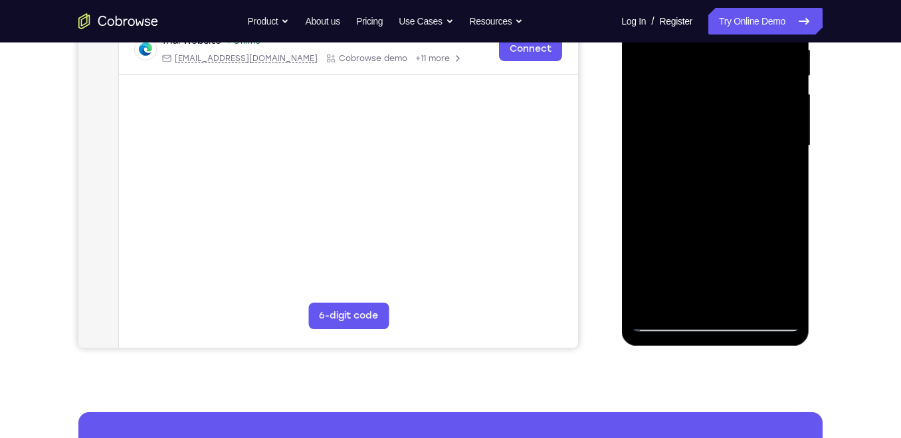
click at [737, 217] on div at bounding box center [714, 146] width 167 height 372
drag, startPoint x: 746, startPoint y: 248, endPoint x: 753, endPoint y: 183, distance: 65.4
click at [753, 183] on div at bounding box center [714, 146] width 167 height 372
drag, startPoint x: 672, startPoint y: 207, endPoint x: 725, endPoint y: 199, distance: 53.0
click at [725, 199] on div at bounding box center [714, 146] width 167 height 372
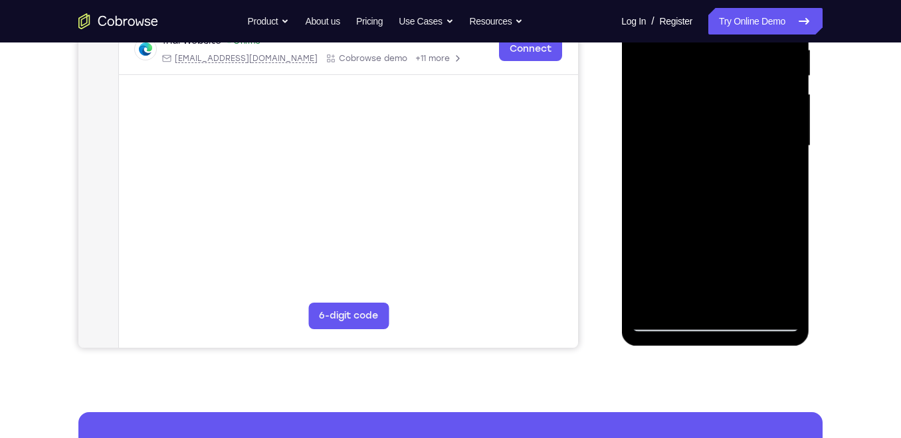
drag, startPoint x: 755, startPoint y: 256, endPoint x: 766, endPoint y: 142, distance: 114.1
click at [766, 142] on div at bounding box center [714, 146] width 167 height 372
drag, startPoint x: 737, startPoint y: 251, endPoint x: 749, endPoint y: 177, distance: 74.7
click at [749, 177] on div at bounding box center [714, 146] width 167 height 372
click at [759, 118] on div at bounding box center [714, 146] width 167 height 372
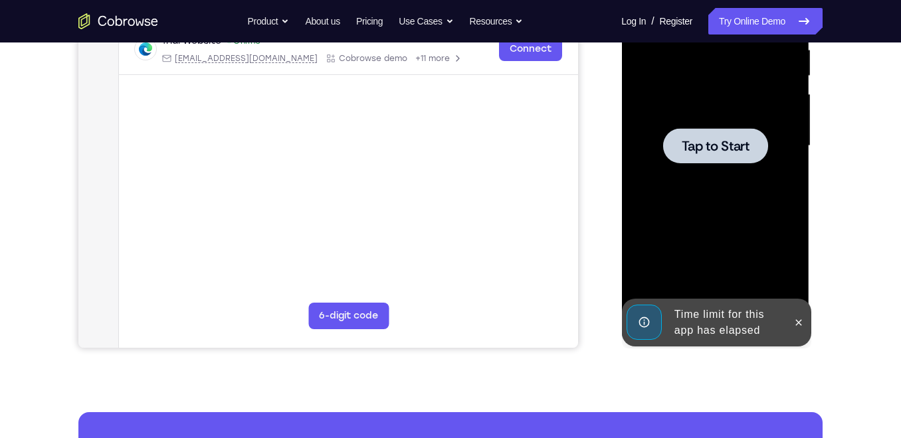
click at [766, 107] on div at bounding box center [714, 146] width 167 height 372
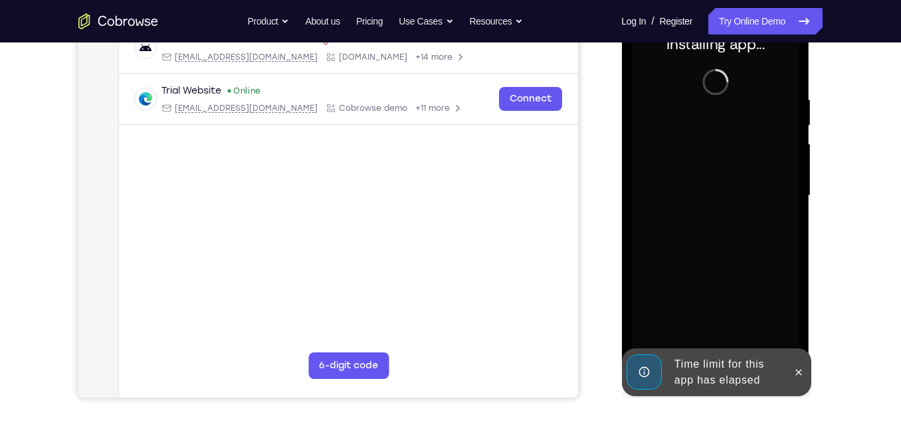
scroll to position [206, 0]
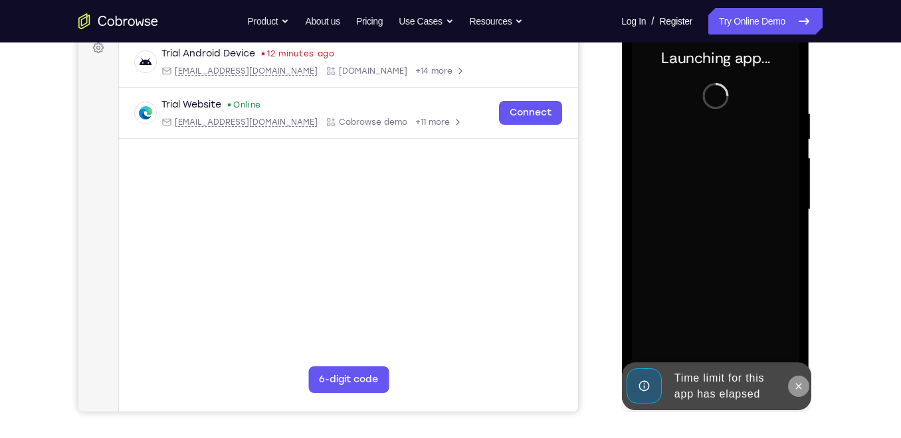
click at [803, 384] on icon at bounding box center [798, 386] width 11 height 11
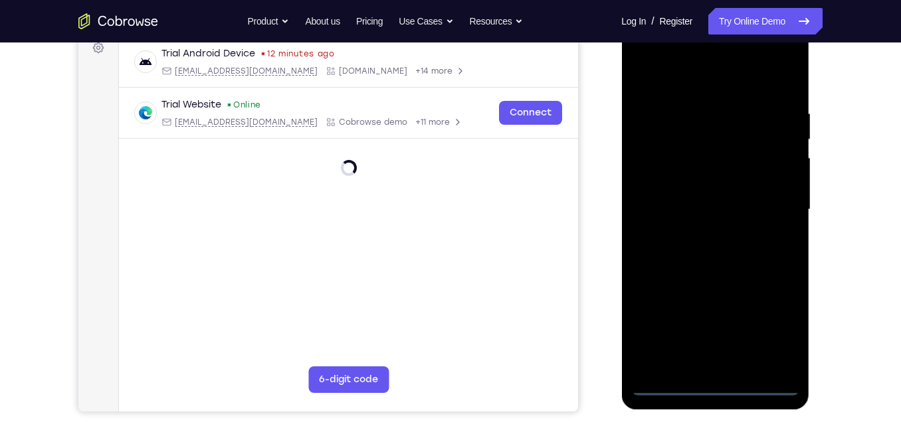
click at [720, 379] on div at bounding box center [714, 210] width 167 height 372
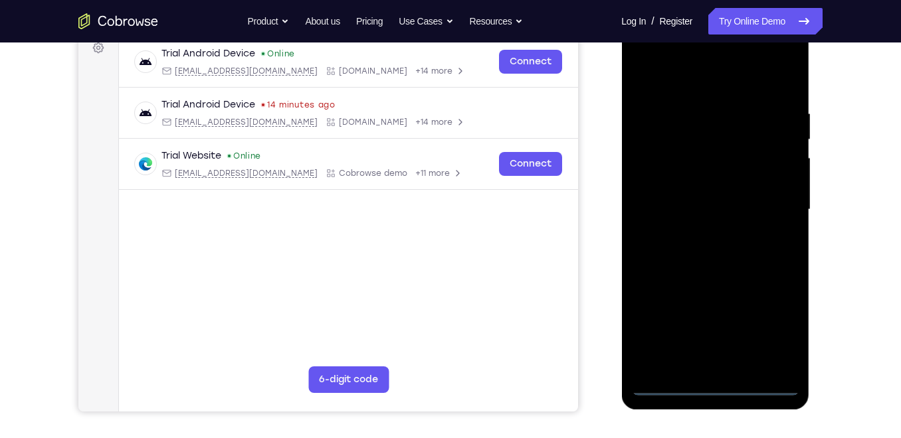
click at [720, 386] on div at bounding box center [714, 210] width 167 height 372
click at [765, 329] on div at bounding box center [714, 210] width 167 height 372
click at [714, 70] on div at bounding box center [714, 210] width 167 height 372
click at [773, 215] on div at bounding box center [714, 210] width 167 height 372
click at [706, 235] on div at bounding box center [714, 210] width 167 height 372
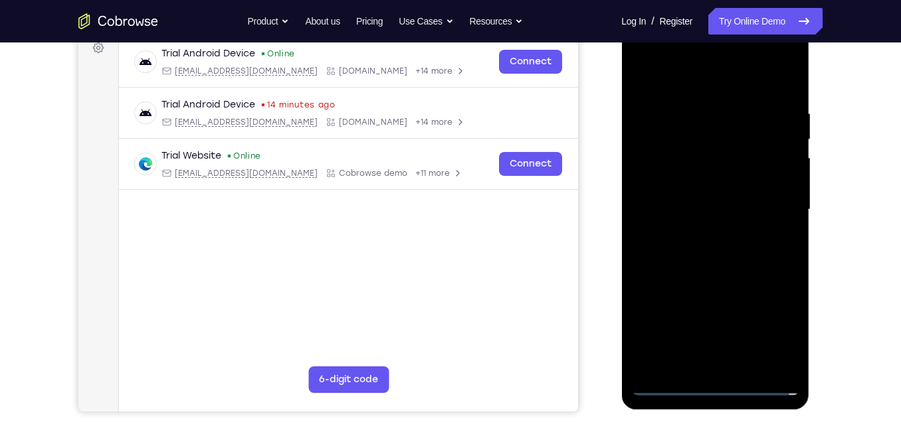
click at [740, 182] on div at bounding box center [714, 210] width 167 height 372
drag, startPoint x: 785, startPoint y: 181, endPoint x: 787, endPoint y: 120, distance: 60.5
click at [787, 120] on div at bounding box center [714, 210] width 167 height 372
click at [716, 178] on div at bounding box center [714, 210] width 167 height 372
click at [644, 262] on div at bounding box center [714, 210] width 167 height 372
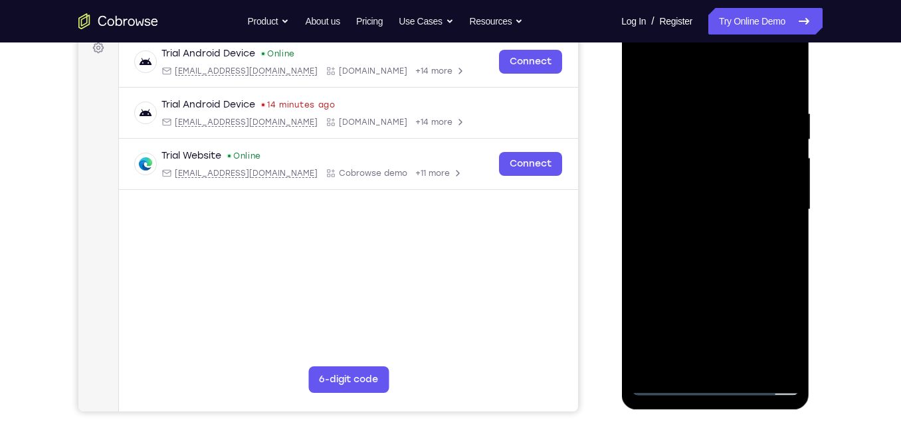
drag, startPoint x: 741, startPoint y: 271, endPoint x: 743, endPoint y: 169, distance: 102.4
click at [743, 169] on div at bounding box center [714, 210] width 167 height 372
click at [751, 366] on div at bounding box center [714, 210] width 167 height 372
click at [729, 280] on div at bounding box center [714, 210] width 167 height 372
click at [743, 229] on div at bounding box center [714, 210] width 167 height 372
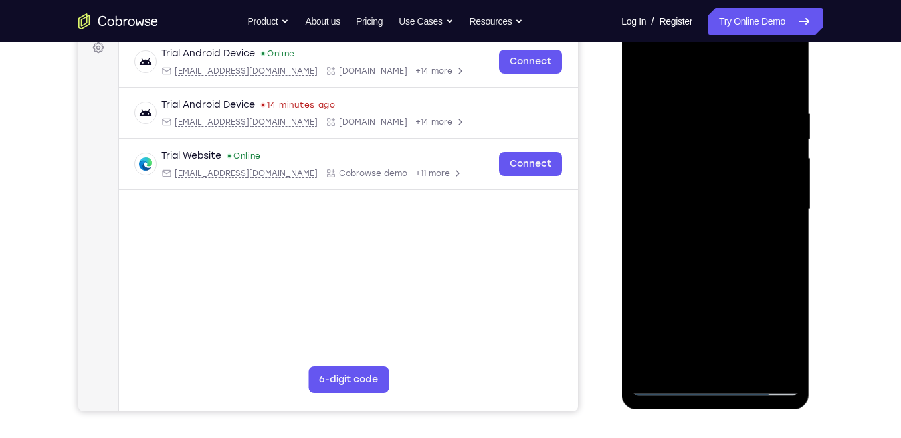
scroll to position [238, 0]
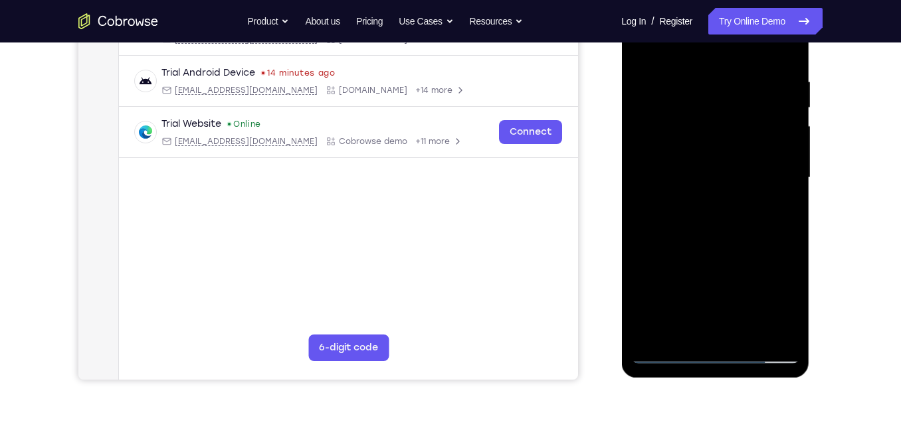
click at [720, 253] on div at bounding box center [714, 178] width 167 height 372
click at [779, 231] on div at bounding box center [714, 178] width 167 height 372
click at [763, 235] on div at bounding box center [714, 178] width 167 height 372
click at [682, 217] on div at bounding box center [714, 178] width 167 height 372
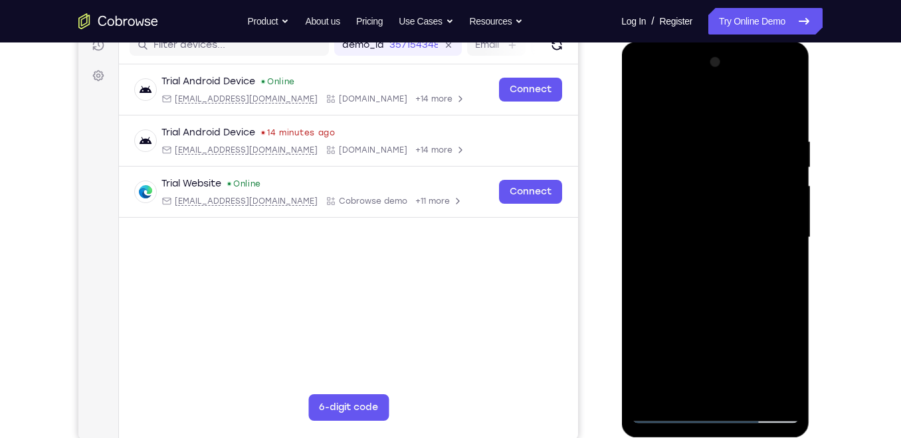
scroll to position [175, 0]
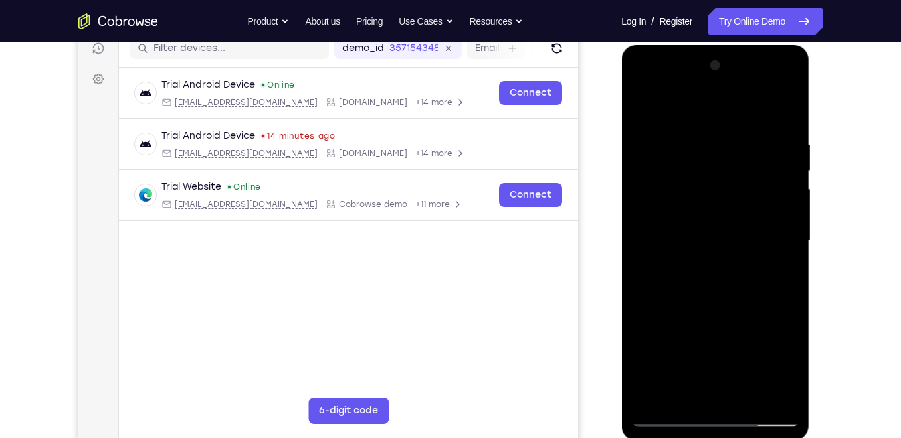
click at [643, 115] on div at bounding box center [714, 241] width 167 height 372
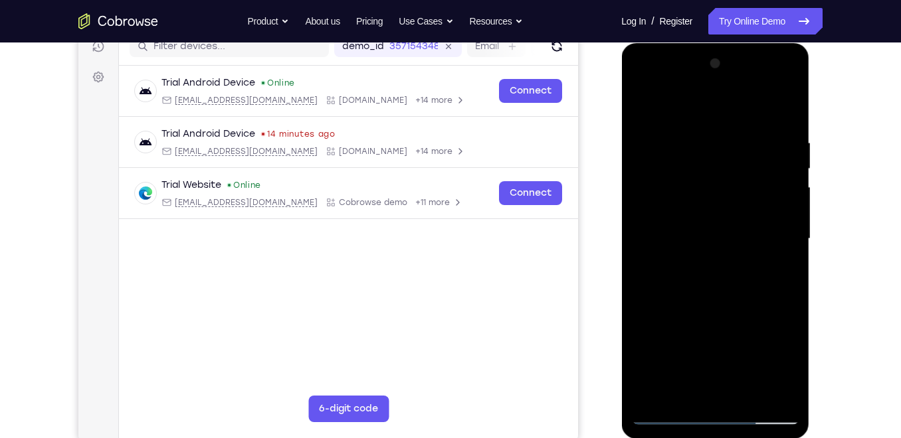
scroll to position [173, 0]
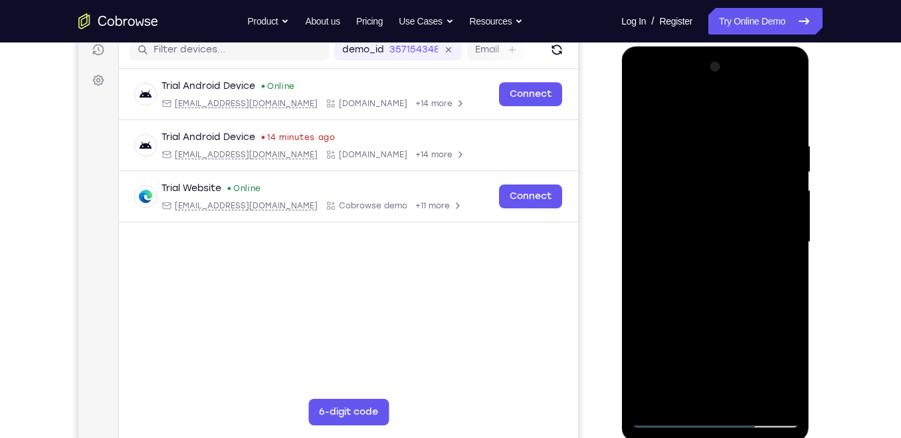
click at [645, 109] on div at bounding box center [714, 242] width 167 height 372
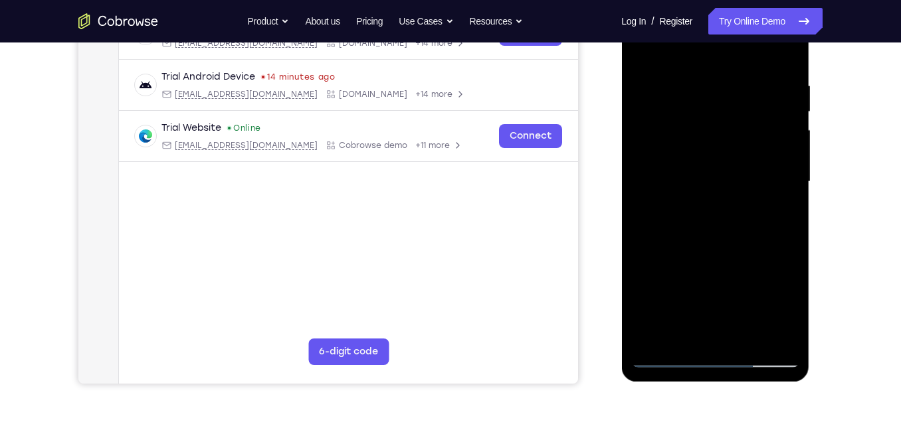
scroll to position [237, 0]
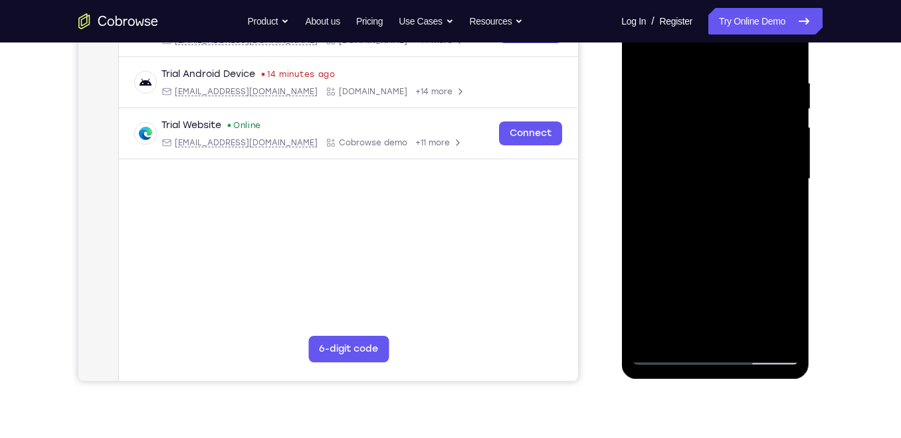
drag, startPoint x: 742, startPoint y: 213, endPoint x: 755, endPoint y: 67, distance: 146.0
click at [755, 67] on div at bounding box center [714, 179] width 167 height 372
drag, startPoint x: 744, startPoint y: 213, endPoint x: 755, endPoint y: 71, distance: 142.0
click at [755, 71] on div at bounding box center [714, 179] width 167 height 372
drag, startPoint x: 725, startPoint y: 235, endPoint x: 739, endPoint y: 49, distance: 186.6
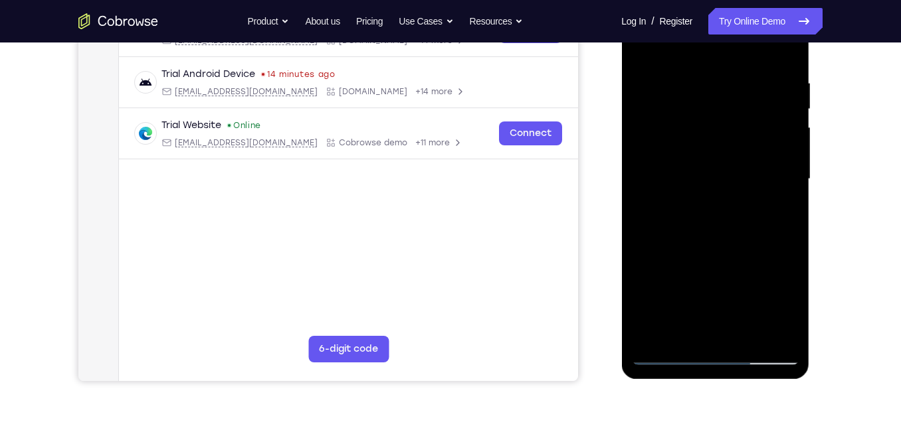
click at [739, 49] on div at bounding box center [714, 179] width 167 height 372
drag, startPoint x: 735, startPoint y: 200, endPoint x: 743, endPoint y: 124, distance: 76.2
click at [743, 124] on div at bounding box center [714, 179] width 167 height 372
drag, startPoint x: 737, startPoint y: 172, endPoint x: 741, endPoint y: 135, distance: 37.4
click at [741, 135] on div at bounding box center [714, 179] width 167 height 372
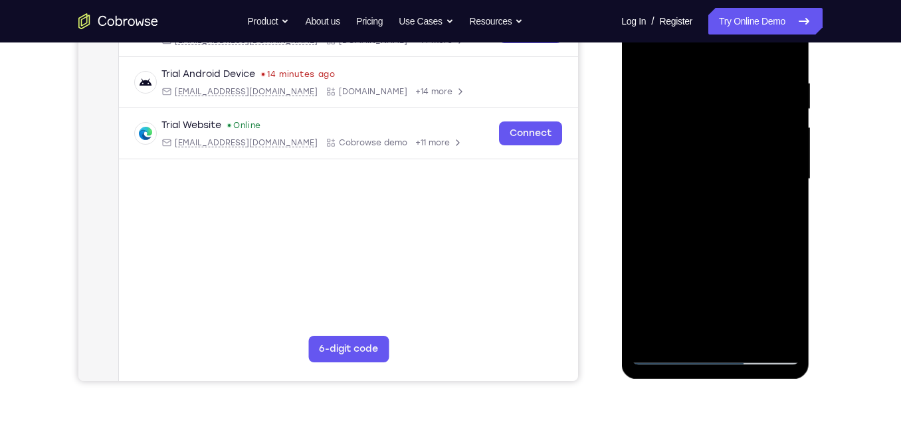
drag, startPoint x: 730, startPoint y: 265, endPoint x: 738, endPoint y: 126, distance: 139.1
click at [738, 126] on div at bounding box center [714, 179] width 167 height 372
click at [646, 264] on div at bounding box center [714, 179] width 167 height 372
drag, startPoint x: 732, startPoint y: 282, endPoint x: 727, endPoint y: 137, distance: 145.6
click at [727, 137] on div at bounding box center [714, 179] width 167 height 372
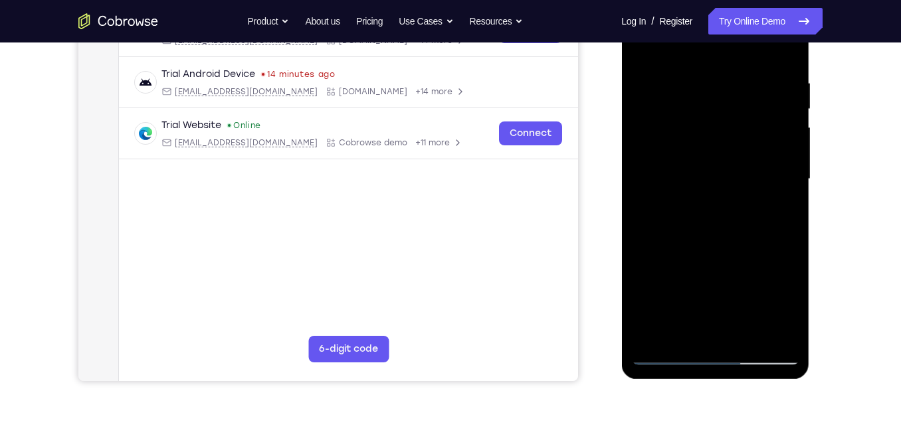
drag, startPoint x: 743, startPoint y: 263, endPoint x: 768, endPoint y: 78, distance: 186.3
click at [768, 78] on div at bounding box center [714, 179] width 167 height 372
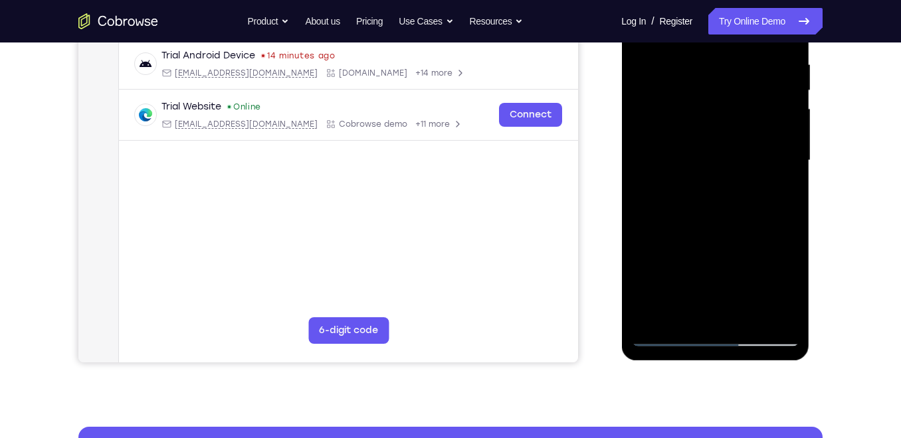
scroll to position [236, 0]
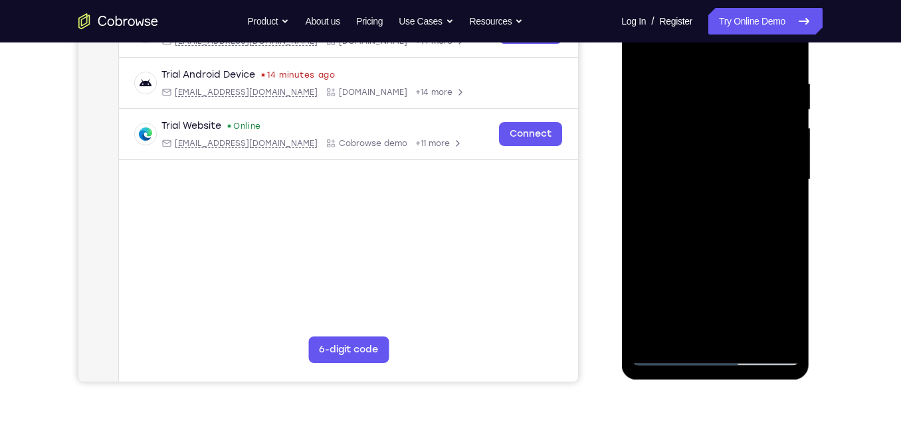
drag, startPoint x: 749, startPoint y: 201, endPoint x: 757, endPoint y: 100, distance: 100.6
click at [757, 100] on div at bounding box center [714, 180] width 167 height 372
drag, startPoint x: 719, startPoint y: 185, endPoint x: 728, endPoint y: 107, distance: 78.9
click at [728, 107] on div at bounding box center [714, 180] width 167 height 372
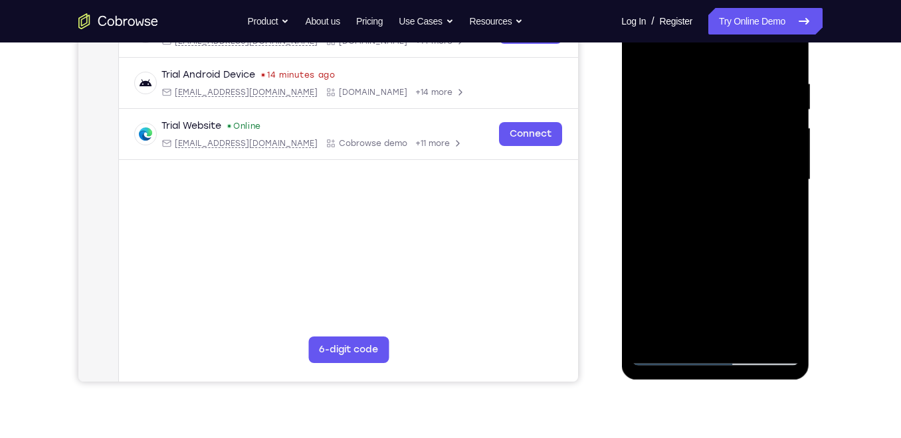
click at [728, 107] on div at bounding box center [714, 180] width 167 height 372
drag, startPoint x: 730, startPoint y: 184, endPoint x: 740, endPoint y: 74, distance: 110.8
click at [740, 74] on div at bounding box center [714, 180] width 167 height 372
drag, startPoint x: 730, startPoint y: 191, endPoint x: 742, endPoint y: 85, distance: 106.4
click at [742, 85] on div at bounding box center [714, 180] width 167 height 372
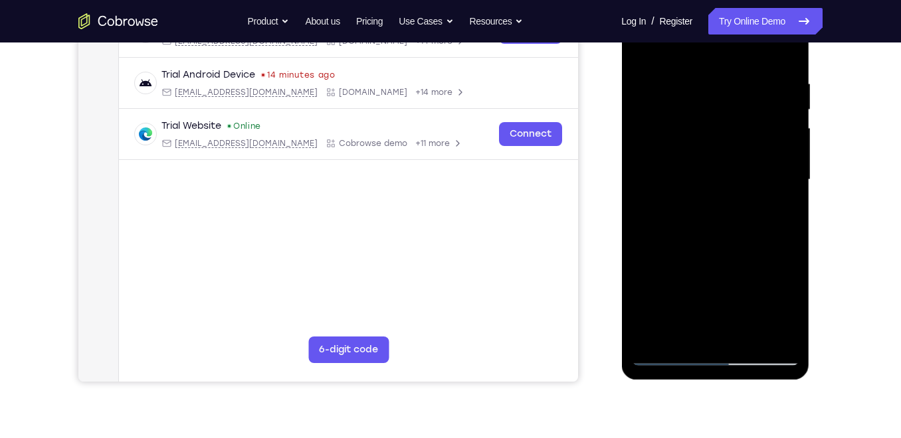
drag, startPoint x: 726, startPoint y: 223, endPoint x: 739, endPoint y: 131, distance: 92.7
click at [739, 131] on div at bounding box center [714, 180] width 167 height 372
drag, startPoint x: 710, startPoint y: 205, endPoint x: 727, endPoint y: 40, distance: 166.3
click at [727, 40] on div at bounding box center [714, 180] width 167 height 372
drag, startPoint x: 745, startPoint y: 161, endPoint x: 747, endPoint y: 75, distance: 85.7
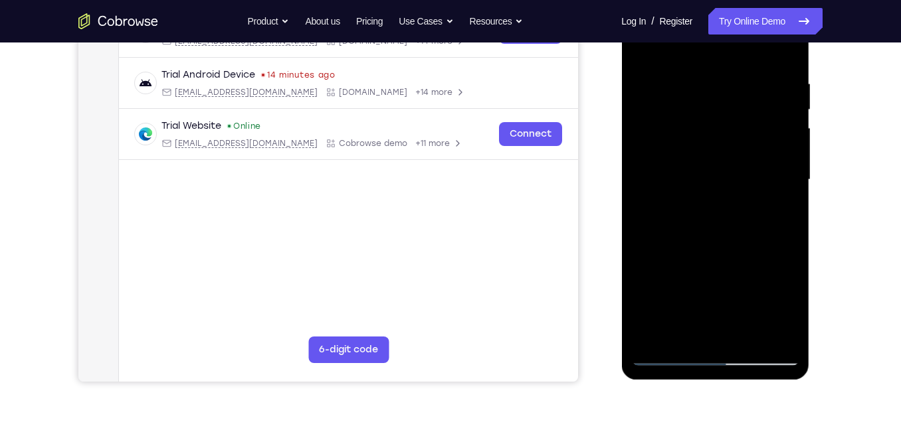
click at [747, 75] on div at bounding box center [714, 180] width 167 height 372
drag, startPoint x: 733, startPoint y: 130, endPoint x: 739, endPoint y: 79, distance: 50.9
click at [739, 79] on div at bounding box center [714, 180] width 167 height 372
drag, startPoint x: 718, startPoint y: 241, endPoint x: 739, endPoint y: 128, distance: 115.5
click at [739, 128] on div at bounding box center [714, 180] width 167 height 372
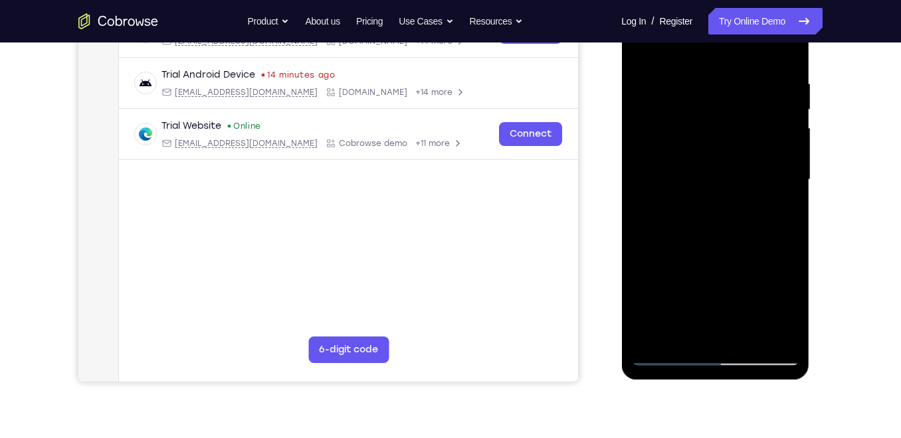
drag, startPoint x: 730, startPoint y: 250, endPoint x: 745, endPoint y: 132, distance: 119.2
click at [745, 132] on div at bounding box center [714, 180] width 167 height 372
drag, startPoint x: 730, startPoint y: 246, endPoint x: 743, endPoint y: 128, distance: 119.7
click at [743, 128] on div at bounding box center [714, 180] width 167 height 372
drag, startPoint x: 729, startPoint y: 205, endPoint x: 736, endPoint y: 147, distance: 58.9
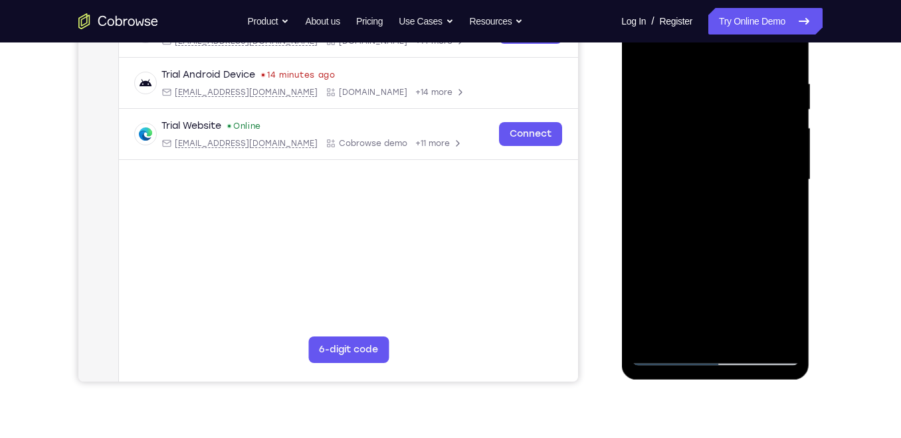
click at [736, 147] on div at bounding box center [714, 180] width 167 height 372
drag, startPoint x: 730, startPoint y: 252, endPoint x: 742, endPoint y: 149, distance: 103.8
click at [742, 149] on div at bounding box center [714, 180] width 167 height 372
drag, startPoint x: 712, startPoint y: 268, endPoint x: 731, endPoint y: 120, distance: 149.4
click at [731, 120] on div at bounding box center [714, 180] width 167 height 372
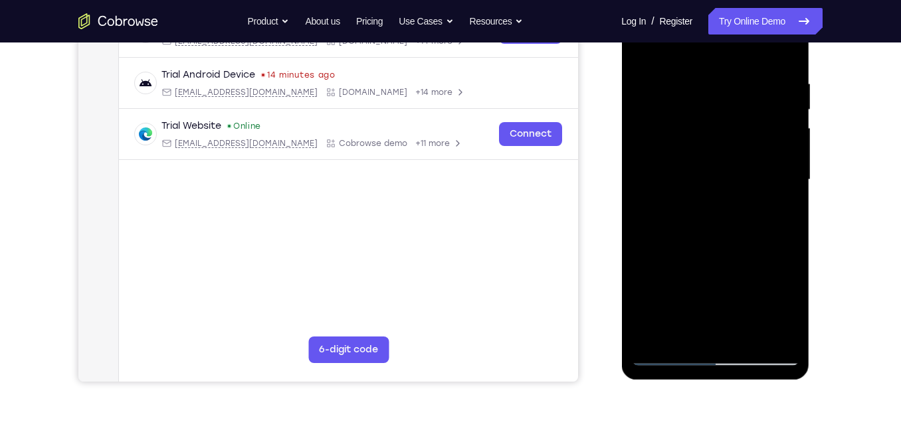
drag, startPoint x: 732, startPoint y: 203, endPoint x: 743, endPoint y: 97, distance: 106.9
click at [743, 97] on div at bounding box center [714, 180] width 167 height 372
drag, startPoint x: 730, startPoint y: 218, endPoint x: 733, endPoint y: 87, distance: 130.9
click at [733, 87] on div at bounding box center [714, 180] width 167 height 372
drag, startPoint x: 731, startPoint y: 193, endPoint x: 738, endPoint y: 86, distance: 107.2
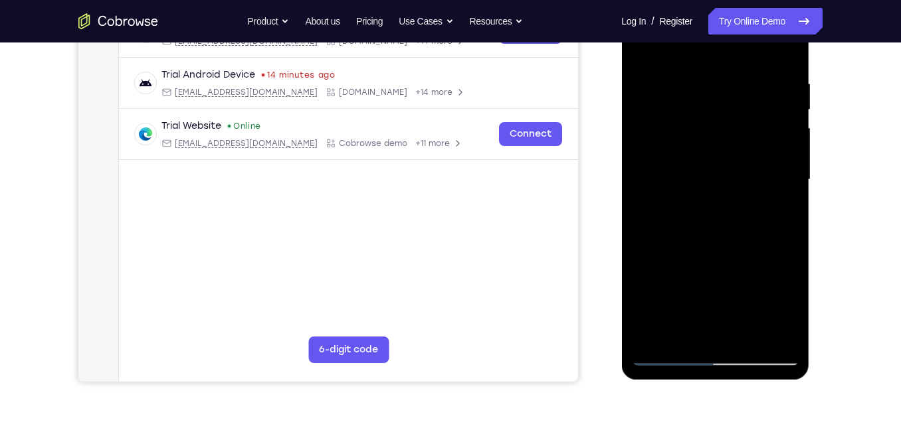
click at [738, 86] on div at bounding box center [714, 180] width 167 height 372
drag, startPoint x: 732, startPoint y: 221, endPoint x: 741, endPoint y: 135, distance: 86.9
click at [741, 135] on div at bounding box center [714, 180] width 167 height 372
drag, startPoint x: 751, startPoint y: 281, endPoint x: 756, endPoint y: 154, distance: 127.0
click at [756, 154] on div at bounding box center [714, 180] width 167 height 372
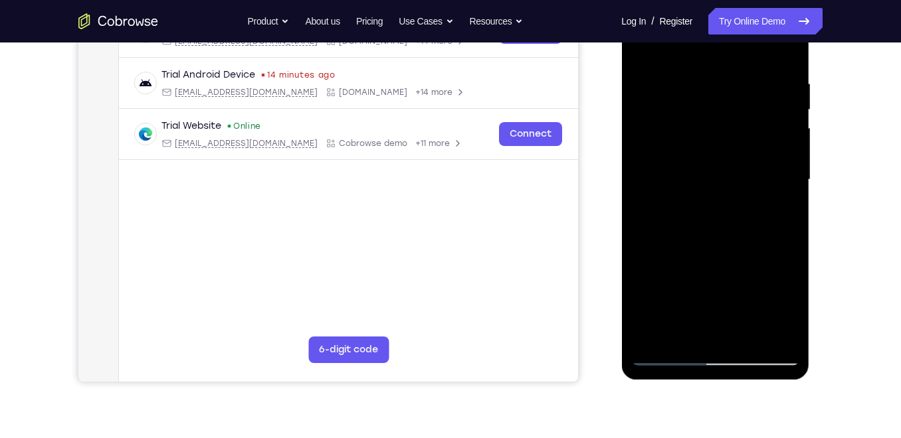
drag, startPoint x: 750, startPoint y: 181, endPoint x: 755, endPoint y: 94, distance: 87.2
click at [755, 94] on div at bounding box center [714, 180] width 167 height 372
drag, startPoint x: 752, startPoint y: 235, endPoint x: 755, endPoint y: 71, distance: 163.5
click at [755, 71] on div at bounding box center [714, 180] width 167 height 372
drag, startPoint x: 756, startPoint y: 262, endPoint x: 757, endPoint y: 211, distance: 50.5
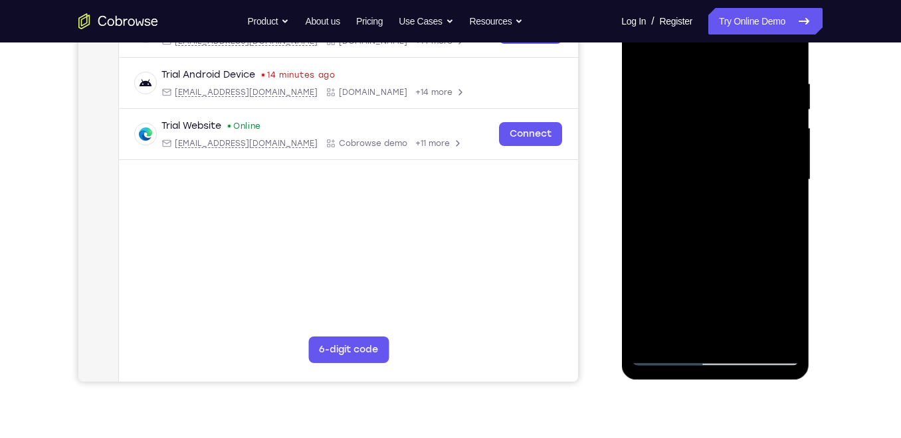
click at [757, 211] on div at bounding box center [714, 180] width 167 height 372
drag, startPoint x: 747, startPoint y: 277, endPoint x: 753, endPoint y: 224, distance: 53.5
click at [753, 224] on div at bounding box center [714, 180] width 167 height 372
drag, startPoint x: 755, startPoint y: 215, endPoint x: 756, endPoint y: 119, distance: 95.7
click at [756, 119] on div at bounding box center [714, 180] width 167 height 372
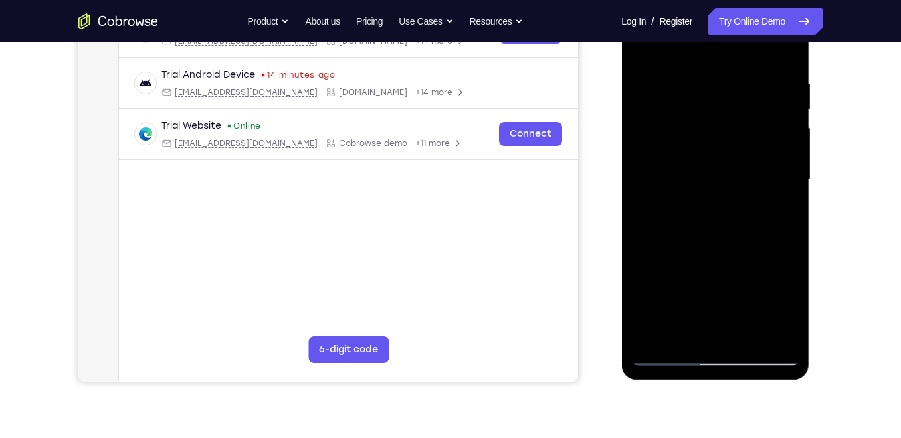
drag, startPoint x: 740, startPoint y: 231, endPoint x: 743, endPoint y: 88, distance: 142.2
click at [743, 88] on div at bounding box center [714, 180] width 167 height 372
drag, startPoint x: 741, startPoint y: 225, endPoint x: 745, endPoint y: 78, distance: 146.9
click at [745, 78] on div at bounding box center [714, 180] width 167 height 372
drag, startPoint x: 737, startPoint y: 196, endPoint x: 744, endPoint y: 94, distance: 102.5
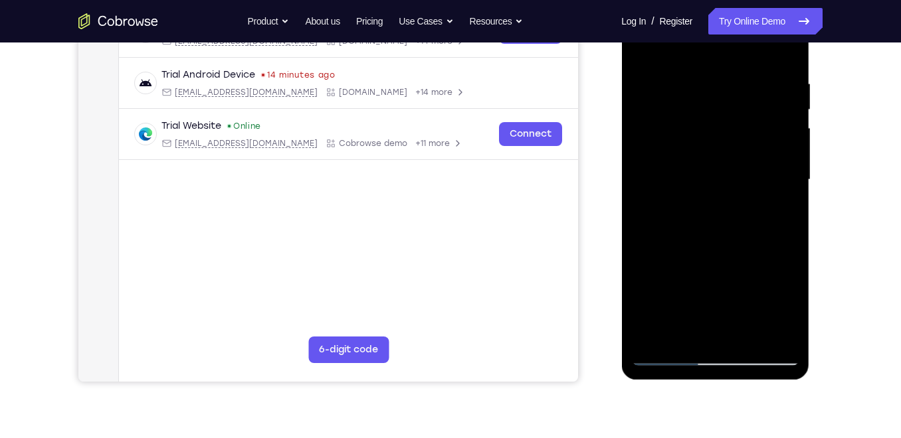
click at [744, 94] on div at bounding box center [714, 180] width 167 height 372
drag, startPoint x: 740, startPoint y: 248, endPoint x: 741, endPoint y: 130, distance: 117.6
click at [741, 130] on div at bounding box center [714, 180] width 167 height 372
drag, startPoint x: 746, startPoint y: 235, endPoint x: 761, endPoint y: 68, distance: 166.7
click at [761, 68] on div at bounding box center [714, 180] width 167 height 372
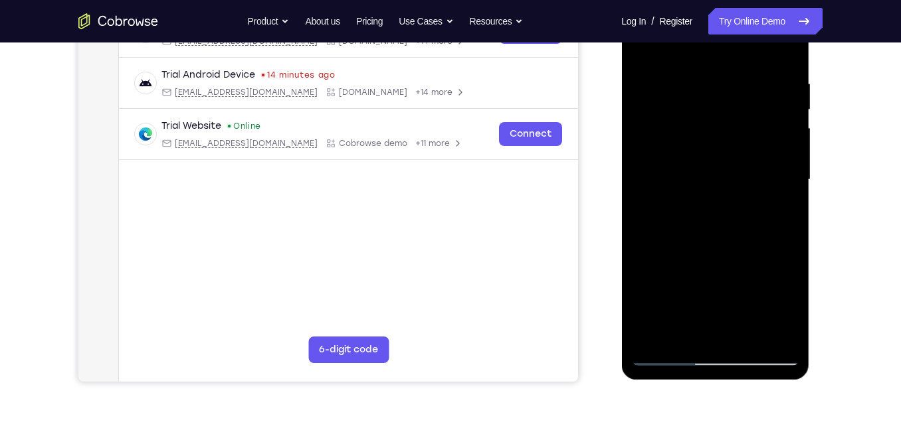
drag, startPoint x: 751, startPoint y: 224, endPoint x: 755, endPoint y: 60, distance: 164.2
click at [755, 60] on div at bounding box center [714, 180] width 167 height 372
drag, startPoint x: 735, startPoint y: 195, endPoint x: 740, endPoint y: 45, distance: 150.2
click at [740, 45] on div at bounding box center [714, 180] width 167 height 372
drag, startPoint x: 753, startPoint y: 200, endPoint x: 766, endPoint y: 60, distance: 140.8
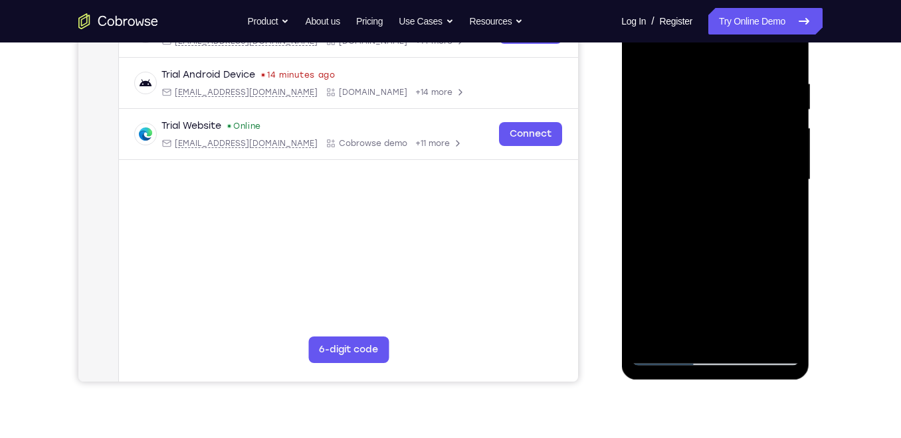
click at [766, 60] on div at bounding box center [714, 180] width 167 height 372
drag, startPoint x: 749, startPoint y: 219, endPoint x: 765, endPoint y: 76, distance: 143.7
click at [765, 76] on div at bounding box center [714, 180] width 167 height 372
drag, startPoint x: 750, startPoint y: 183, endPoint x: 753, endPoint y: 77, distance: 105.7
click at [753, 77] on div at bounding box center [714, 180] width 167 height 372
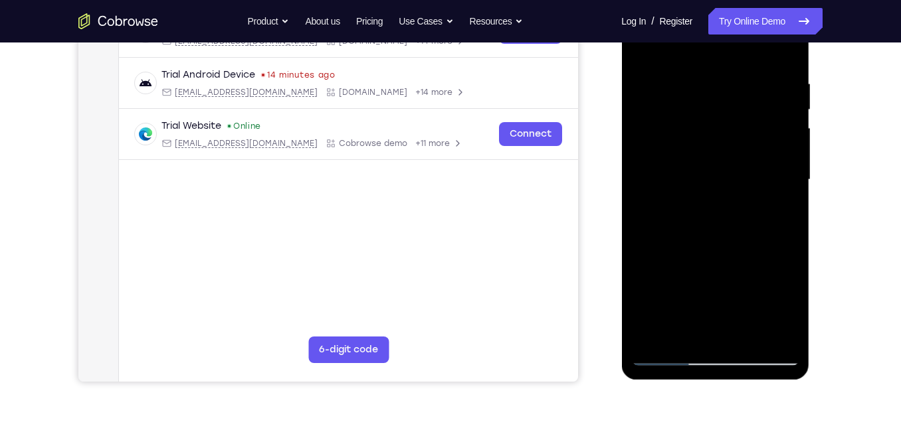
drag, startPoint x: 761, startPoint y: 223, endPoint x: 773, endPoint y: 83, distance: 140.7
click at [773, 83] on div at bounding box center [714, 180] width 167 height 372
drag, startPoint x: 745, startPoint y: 183, endPoint x: 748, endPoint y: 35, distance: 147.5
click at [748, 35] on div at bounding box center [714, 180] width 167 height 372
drag, startPoint x: 726, startPoint y: 251, endPoint x: 729, endPoint y: 169, distance: 82.5
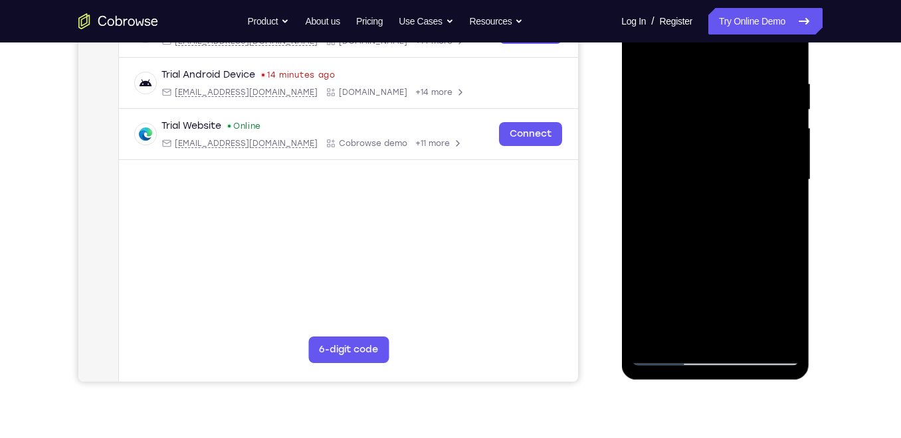
click at [729, 169] on div at bounding box center [714, 180] width 167 height 372
drag, startPoint x: 745, startPoint y: 229, endPoint x: 755, endPoint y: 99, distance: 129.9
click at [755, 99] on div at bounding box center [714, 180] width 167 height 372
drag, startPoint x: 729, startPoint y: 242, endPoint x: 739, endPoint y: 76, distance: 165.8
click at [739, 76] on div at bounding box center [714, 180] width 167 height 372
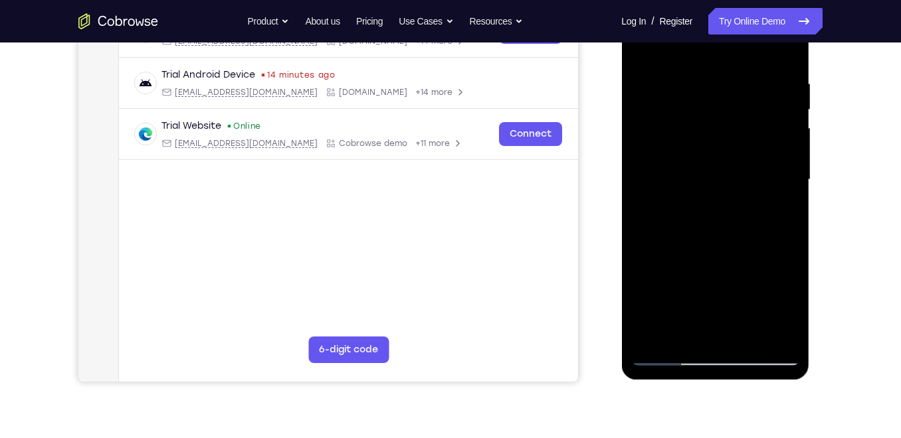
drag, startPoint x: 730, startPoint y: 198, endPoint x: 743, endPoint y: 67, distance: 131.6
click at [743, 67] on div at bounding box center [714, 180] width 167 height 372
drag, startPoint x: 741, startPoint y: 171, endPoint x: 745, endPoint y: 63, distance: 108.4
click at [745, 63] on div at bounding box center [714, 180] width 167 height 372
drag, startPoint x: 732, startPoint y: 178, endPoint x: 745, endPoint y: -8, distance: 186.5
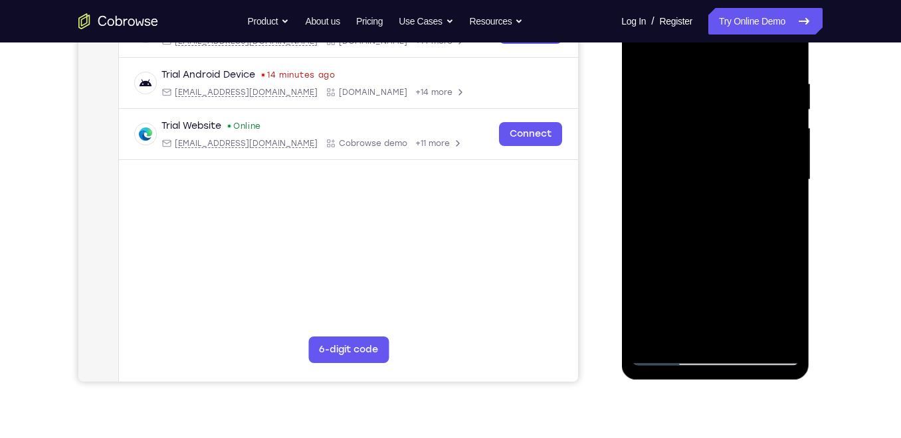
click at [745, 0] on div at bounding box center [715, 182] width 188 height 396
drag, startPoint x: 730, startPoint y: 122, endPoint x: 723, endPoint y: 280, distance: 157.6
click at [723, 280] on div at bounding box center [714, 180] width 167 height 372
drag, startPoint x: 743, startPoint y: 261, endPoint x: 752, endPoint y: 40, distance: 221.4
click at [752, 40] on div at bounding box center [714, 180] width 167 height 372
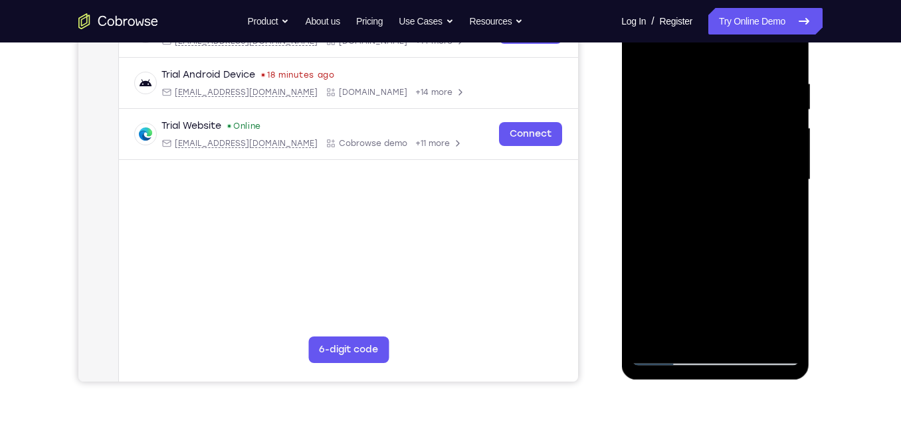
drag, startPoint x: 728, startPoint y: 220, endPoint x: 736, endPoint y: 132, distance: 88.7
click at [736, 132] on div at bounding box center [714, 180] width 167 height 372
drag, startPoint x: 748, startPoint y: 261, endPoint x: 749, endPoint y: 219, distance: 41.9
click at [749, 219] on div at bounding box center [714, 180] width 167 height 372
drag, startPoint x: 749, startPoint y: 247, endPoint x: 759, endPoint y: 109, distance: 138.5
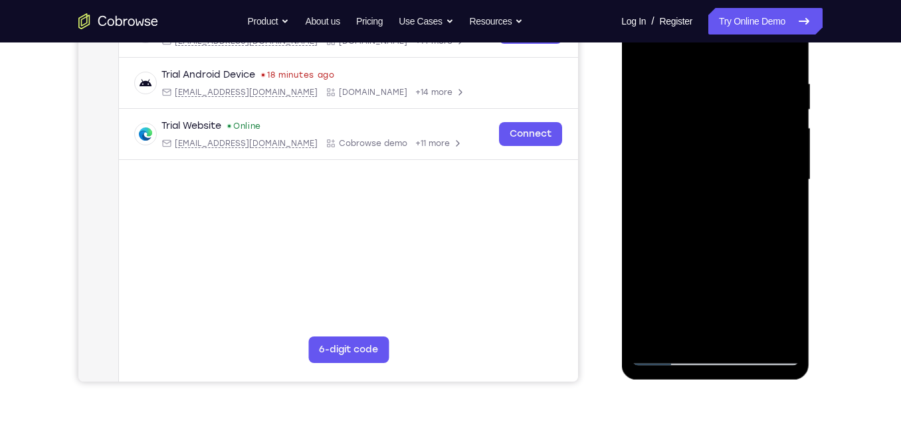
click at [759, 109] on div at bounding box center [714, 180] width 167 height 372
drag, startPoint x: 746, startPoint y: 215, endPoint x: 745, endPoint y: 110, distance: 105.0
click at [745, 110] on div at bounding box center [714, 180] width 167 height 372
drag, startPoint x: 736, startPoint y: 268, endPoint x: 736, endPoint y: 94, distance: 173.4
click at [736, 94] on div at bounding box center [714, 180] width 167 height 372
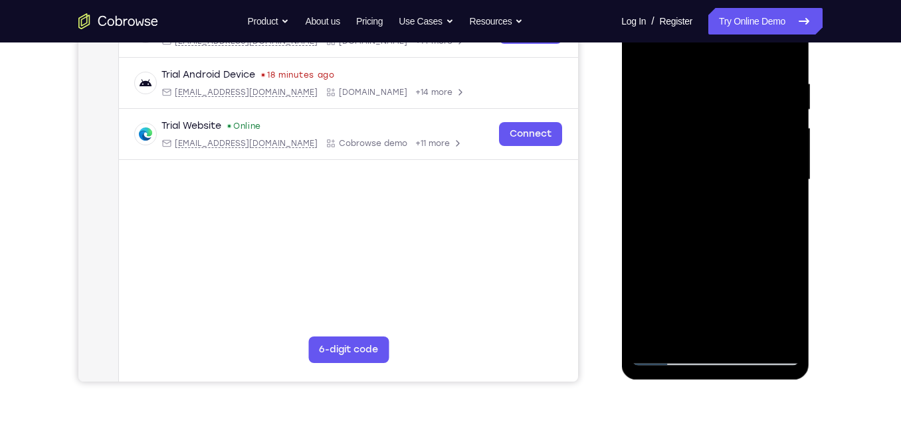
drag, startPoint x: 741, startPoint y: 226, endPoint x: 755, endPoint y: 68, distance: 158.1
click at [755, 68] on div at bounding box center [714, 180] width 167 height 372
drag, startPoint x: 749, startPoint y: 197, endPoint x: 761, endPoint y: 77, distance: 120.8
click at [761, 77] on div at bounding box center [714, 180] width 167 height 372
drag, startPoint x: 761, startPoint y: 191, endPoint x: 769, endPoint y: 52, distance: 139.1
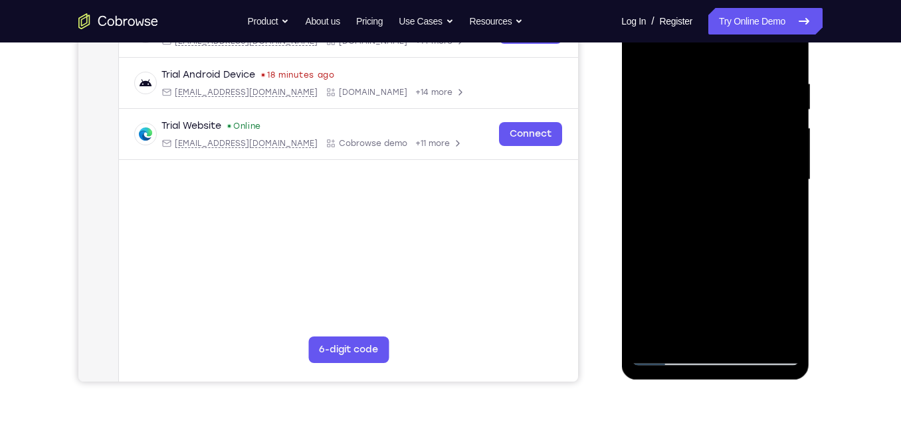
click at [769, 52] on div at bounding box center [714, 180] width 167 height 372
drag, startPoint x: 751, startPoint y: 185, endPoint x: 752, endPoint y: 123, distance: 62.5
click at [752, 123] on div at bounding box center [714, 180] width 167 height 372
drag, startPoint x: 736, startPoint y: 278, endPoint x: 739, endPoint y: 159, distance: 119.6
click at [739, 159] on div at bounding box center [714, 180] width 167 height 372
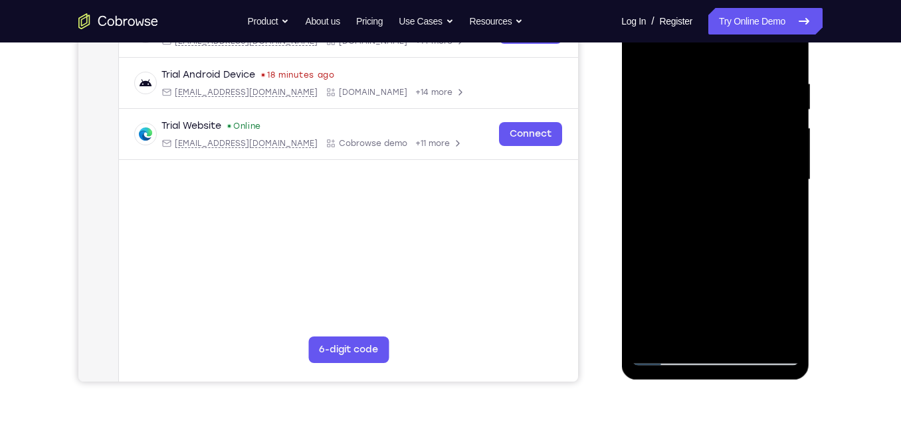
drag, startPoint x: 741, startPoint y: 222, endPoint x: 747, endPoint y: 94, distance: 127.7
click at [747, 94] on div at bounding box center [714, 180] width 167 height 372
drag, startPoint x: 745, startPoint y: 269, endPoint x: 748, endPoint y: 165, distance: 104.3
click at [748, 165] on div at bounding box center [714, 180] width 167 height 372
drag, startPoint x: 743, startPoint y: 211, endPoint x: 741, endPoint y: 270, distance: 59.2
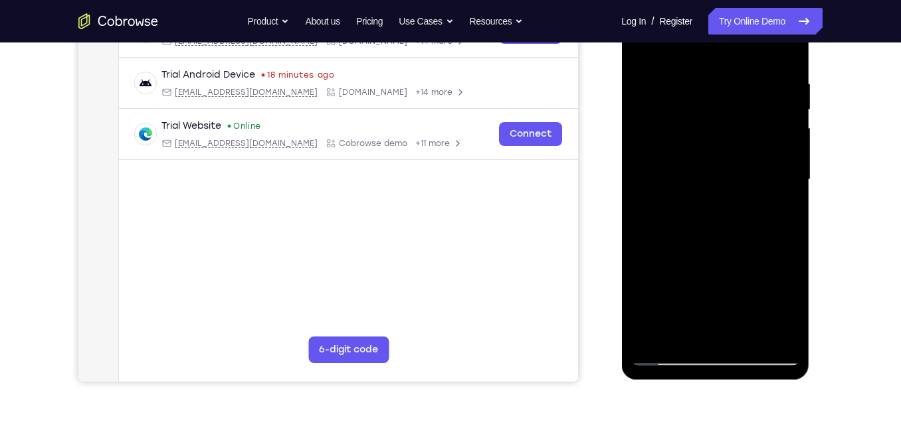
click at [741, 270] on div at bounding box center [714, 180] width 167 height 372
drag, startPoint x: 741, startPoint y: 270, endPoint x: 737, endPoint y: 92, distance: 177.4
click at [737, 92] on div at bounding box center [714, 180] width 167 height 372
drag, startPoint x: 738, startPoint y: 196, endPoint x: 741, endPoint y: 112, distance: 84.4
click at [741, 112] on div at bounding box center [714, 180] width 167 height 372
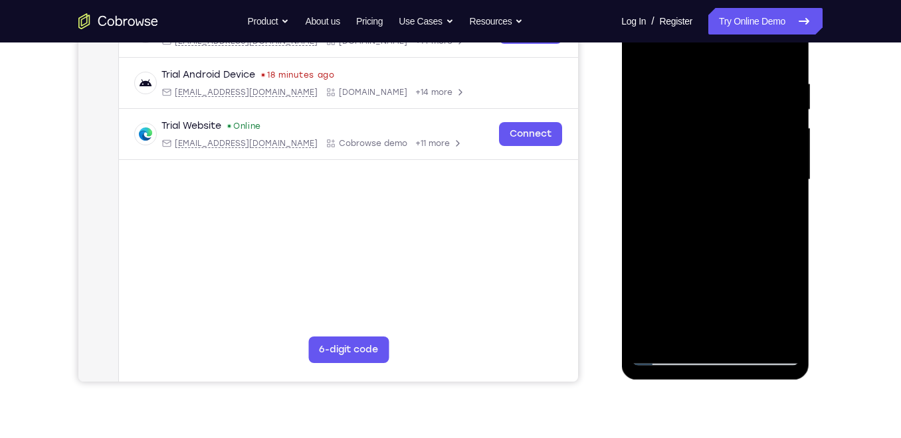
drag, startPoint x: 736, startPoint y: 281, endPoint x: 742, endPoint y: 108, distance: 172.8
click at [742, 108] on div at bounding box center [714, 180] width 167 height 372
drag, startPoint x: 744, startPoint y: 180, endPoint x: 743, endPoint y: 70, distance: 110.3
click at [743, 70] on div at bounding box center [714, 180] width 167 height 372
drag, startPoint x: 755, startPoint y: 278, endPoint x: 753, endPoint y: 212, distance: 66.5
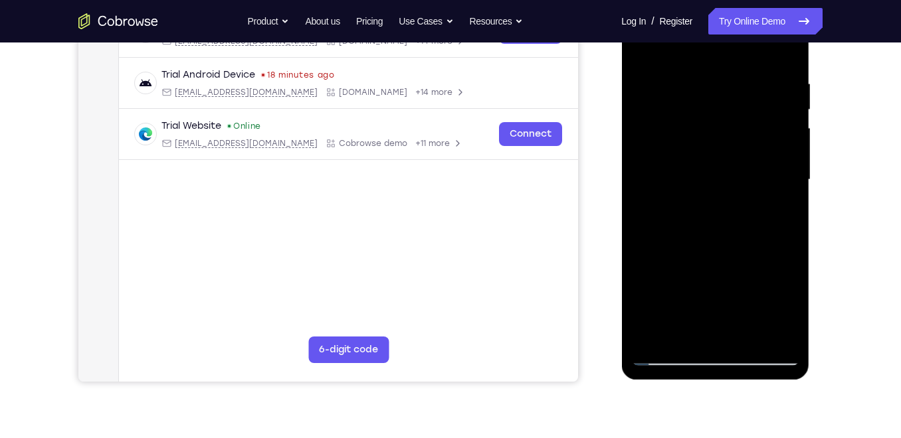
click at [753, 212] on div at bounding box center [714, 180] width 167 height 372
drag, startPoint x: 758, startPoint y: 254, endPoint x: 764, endPoint y: 137, distance: 117.7
click at [764, 137] on div at bounding box center [714, 180] width 167 height 372
drag, startPoint x: 773, startPoint y: 225, endPoint x: 777, endPoint y: 131, distance: 94.4
click at [777, 131] on div at bounding box center [714, 180] width 167 height 372
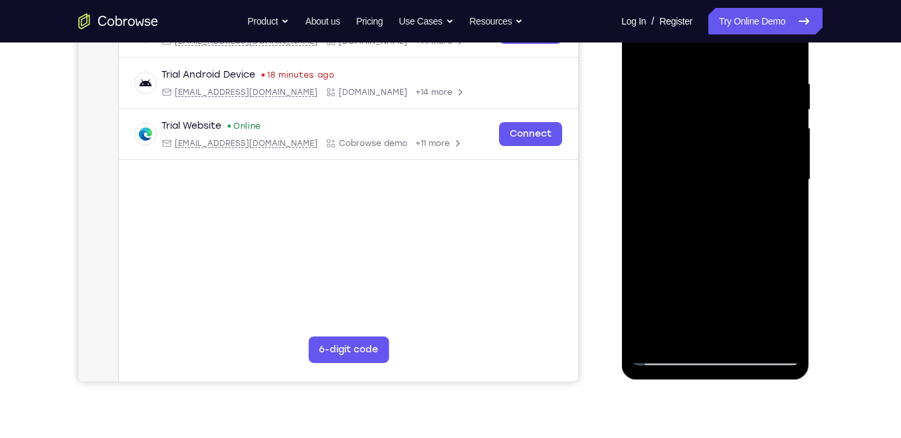
drag, startPoint x: 738, startPoint y: 235, endPoint x: 739, endPoint y: 196, distance: 39.2
click at [739, 196] on div at bounding box center [714, 180] width 167 height 372
drag, startPoint x: 734, startPoint y: 267, endPoint x: 743, endPoint y: 163, distance: 104.0
click at [743, 163] on div at bounding box center [714, 180] width 167 height 372
drag, startPoint x: 746, startPoint y: 203, endPoint x: 752, endPoint y: 89, distance: 113.8
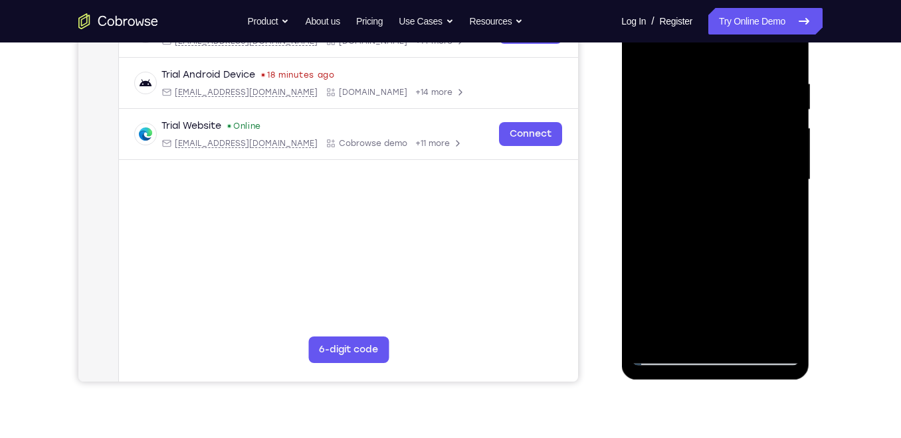
click at [752, 89] on div at bounding box center [714, 180] width 167 height 372
drag, startPoint x: 742, startPoint y: 197, endPoint x: 765, endPoint y: 40, distance: 159.2
click at [765, 40] on div at bounding box center [714, 180] width 167 height 372
drag, startPoint x: 745, startPoint y: 182, endPoint x: 749, endPoint y: 94, distance: 88.5
click at [749, 94] on div at bounding box center [714, 180] width 167 height 372
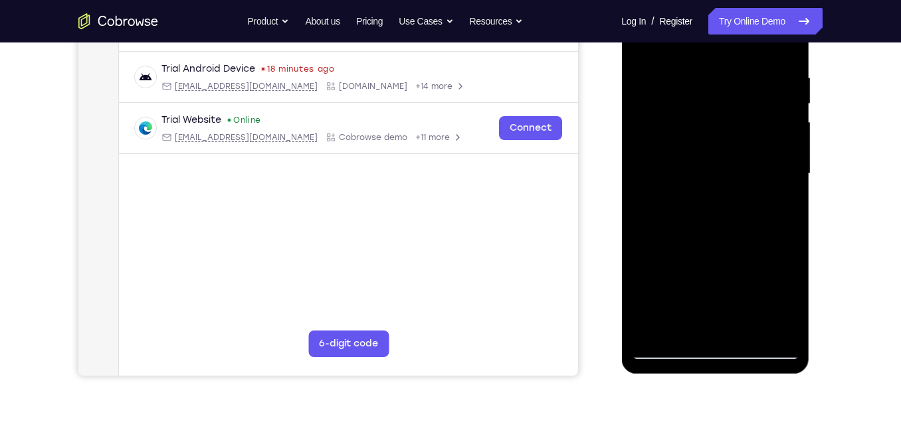
scroll to position [235, 0]
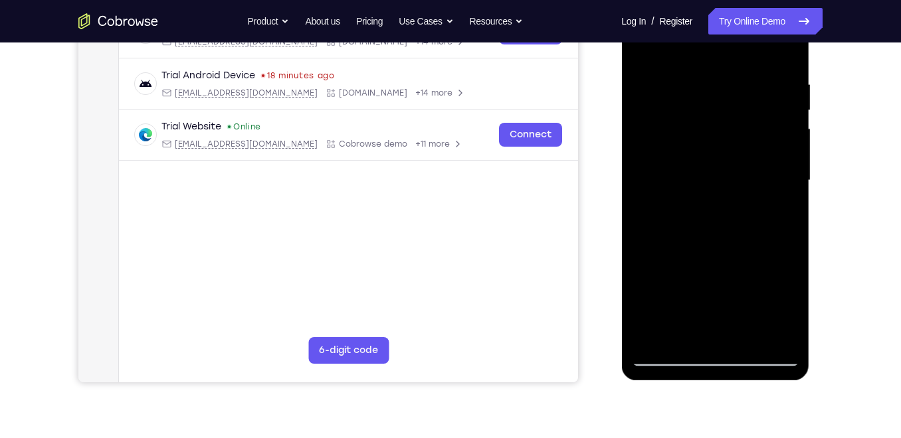
click at [786, 169] on div at bounding box center [714, 181] width 167 height 372
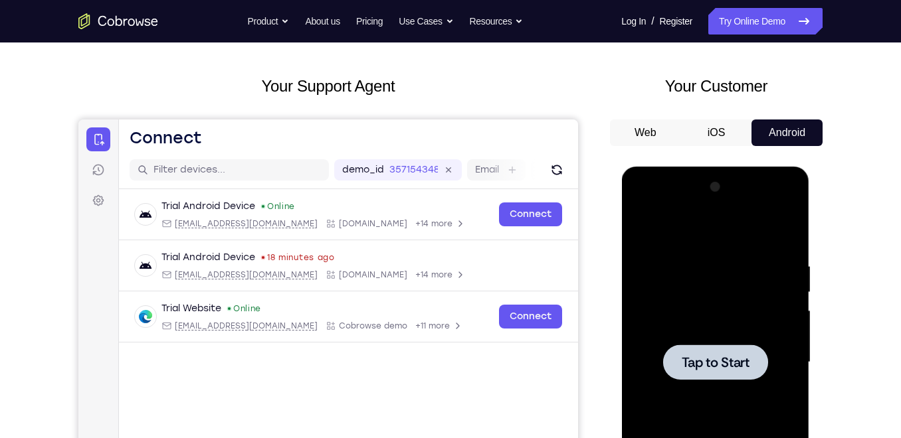
scroll to position [0, 0]
